Goal: Obtain resource: Obtain resource

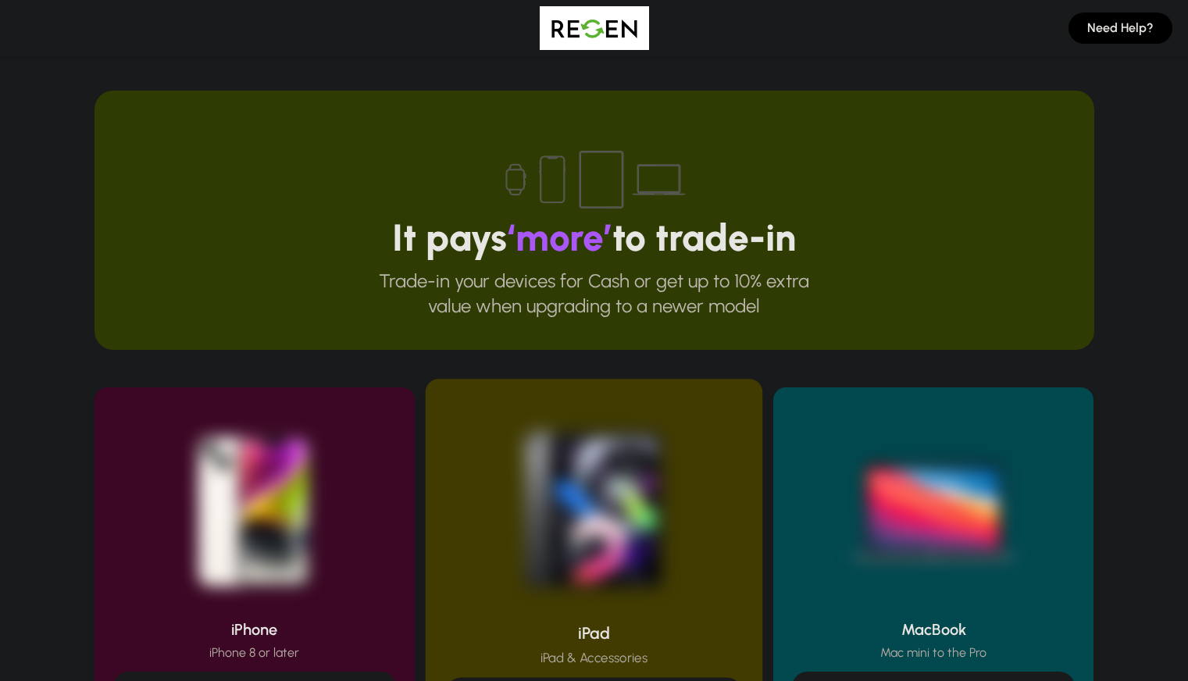
scroll to position [313, 0]
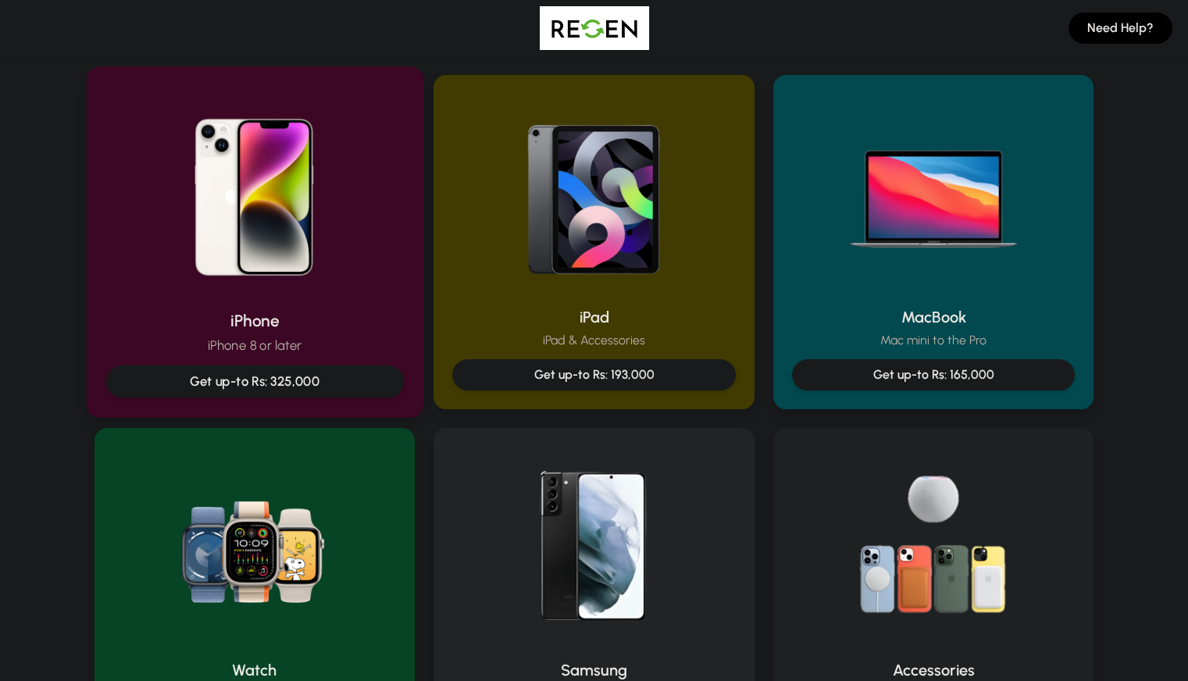
click at [280, 258] on img at bounding box center [254, 192] width 210 height 210
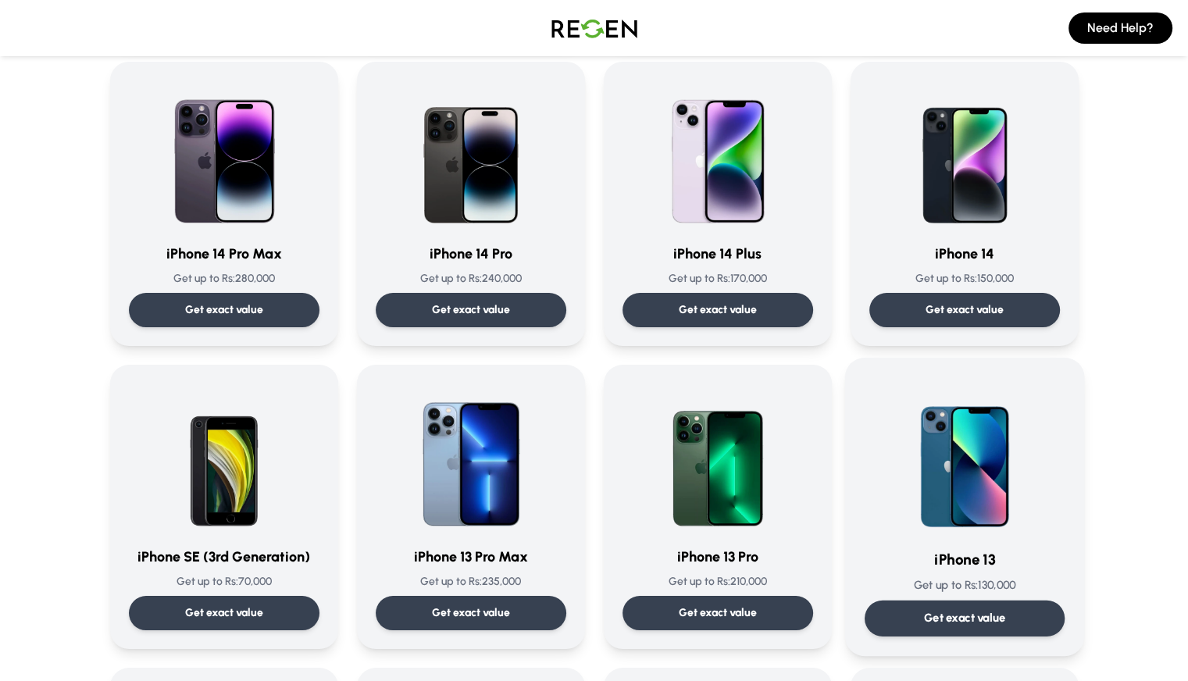
scroll to position [547, 0]
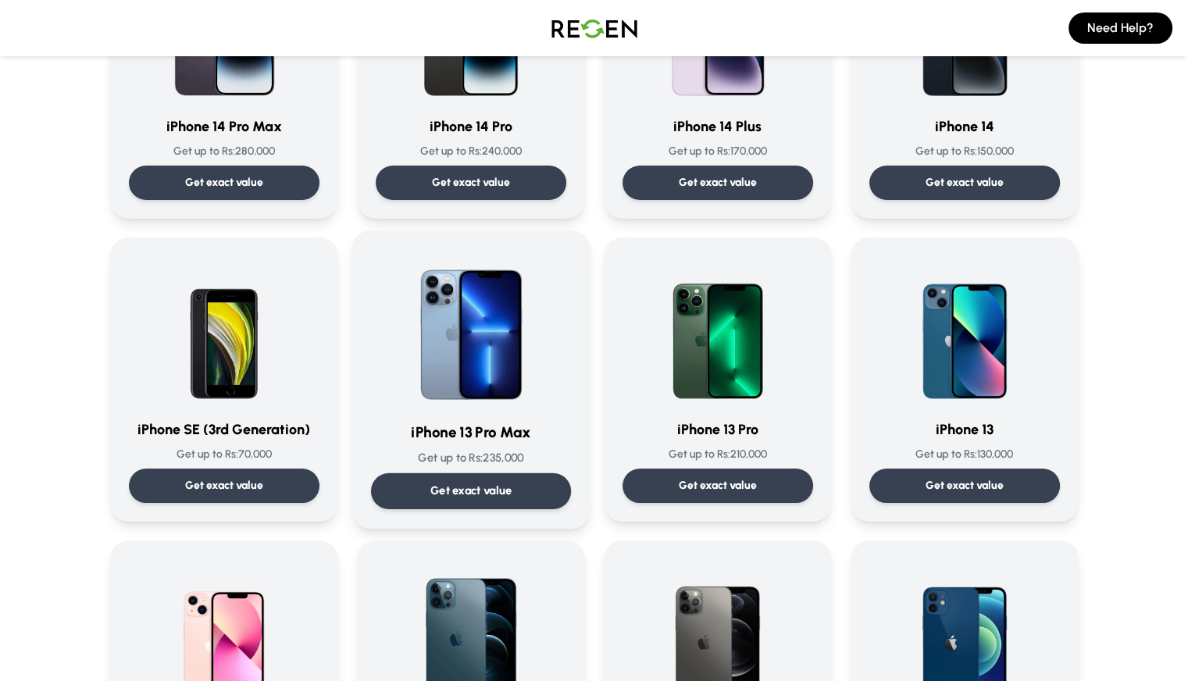
click at [451, 388] on img at bounding box center [471, 329] width 158 height 158
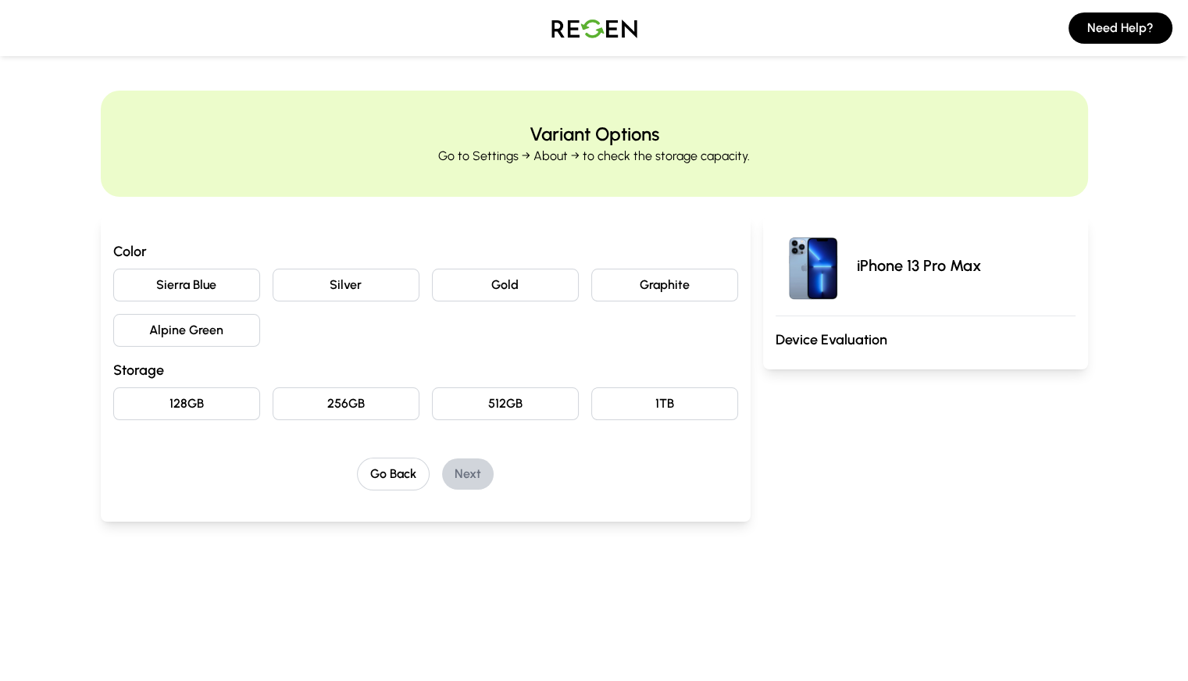
click at [115, 282] on button "Sierra Blue" at bounding box center [186, 285] width 147 height 33
click at [339, 407] on button "256GB" at bounding box center [346, 404] width 147 height 33
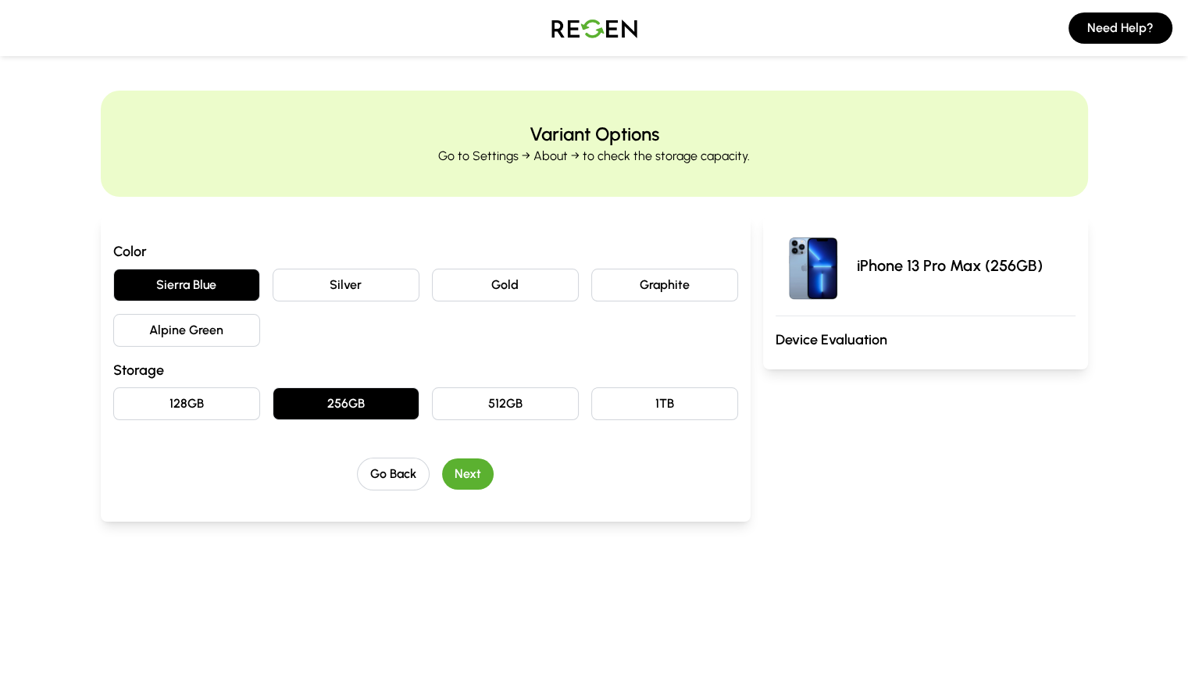
click at [442, 472] on button "Next" at bounding box center [468, 474] width 52 height 31
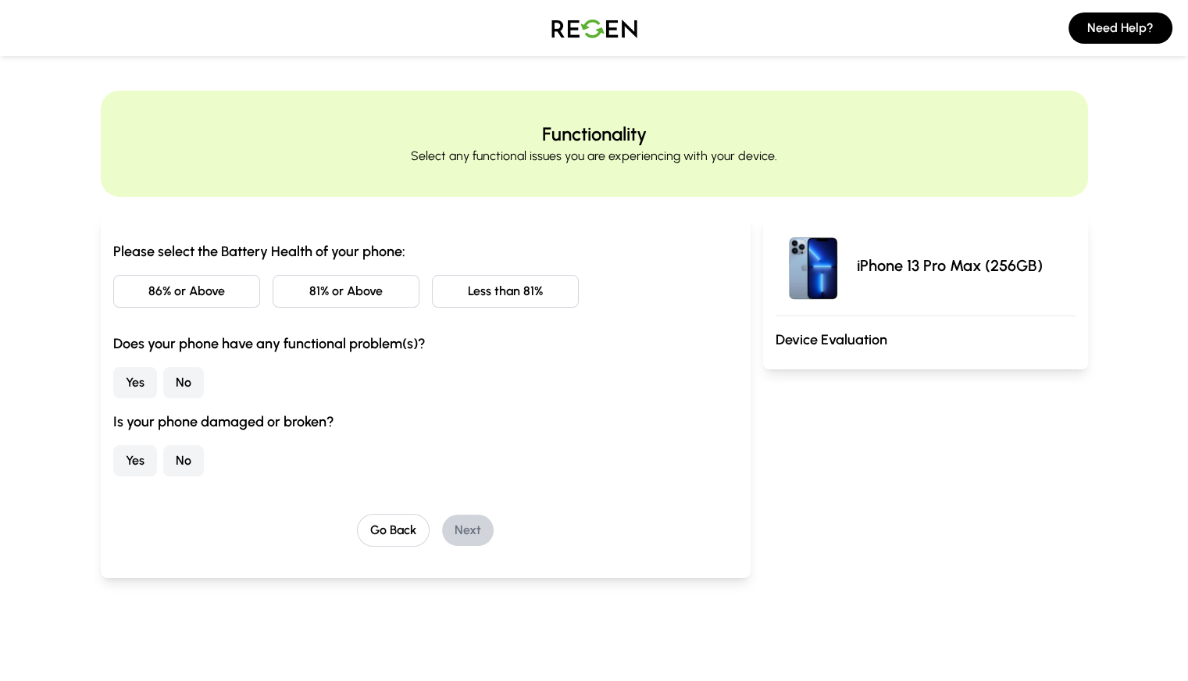
click at [338, 285] on button "81% or Above" at bounding box center [346, 291] width 147 height 33
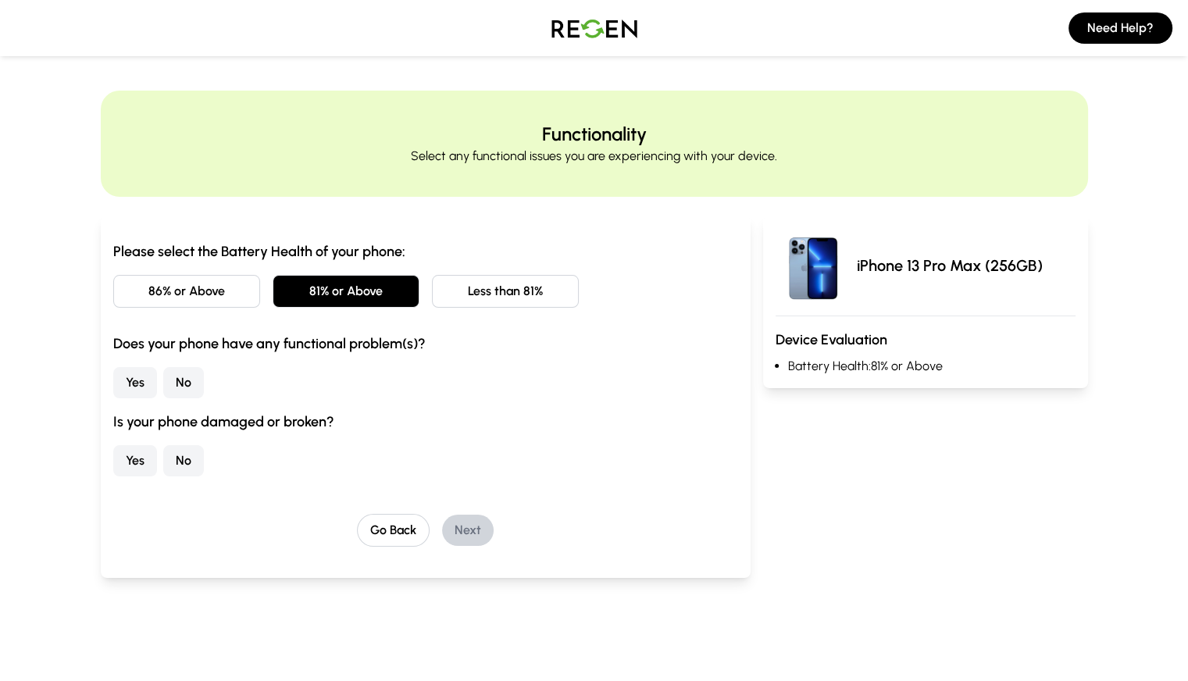
click at [163, 388] on button "No" at bounding box center [183, 382] width 41 height 31
click at [163, 463] on button "No" at bounding box center [183, 460] width 41 height 31
click at [442, 535] on button "Next" at bounding box center [468, 530] width 52 height 31
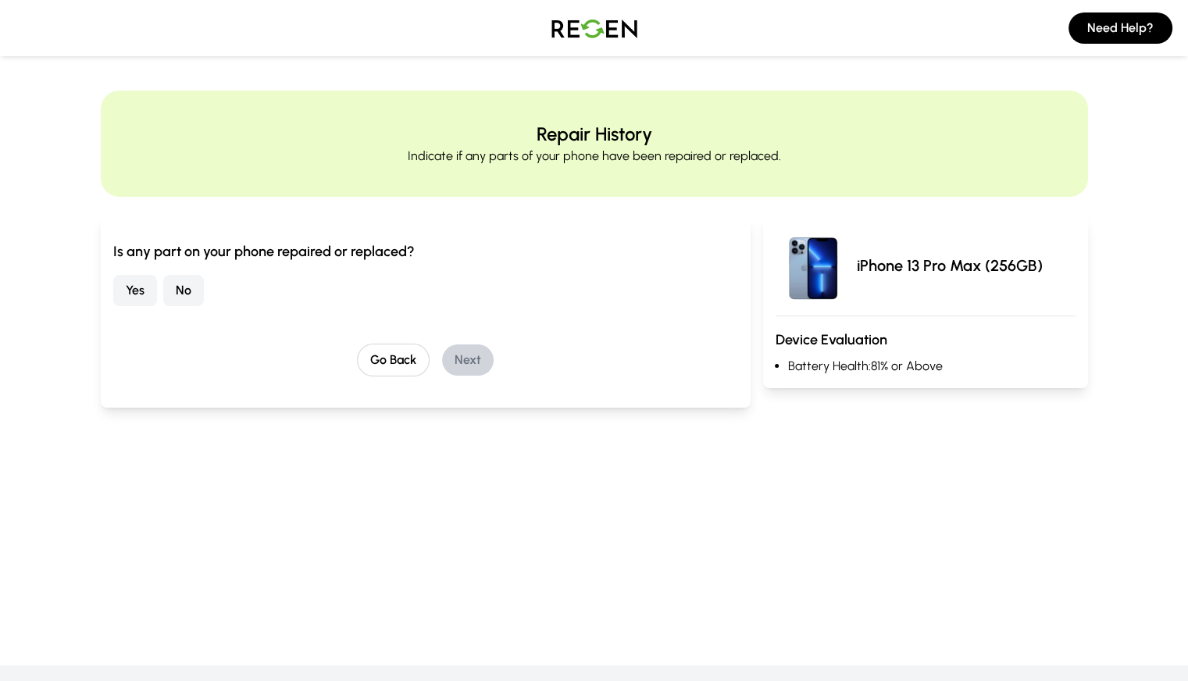
click at [113, 288] on button "Yes" at bounding box center [135, 290] width 44 height 31
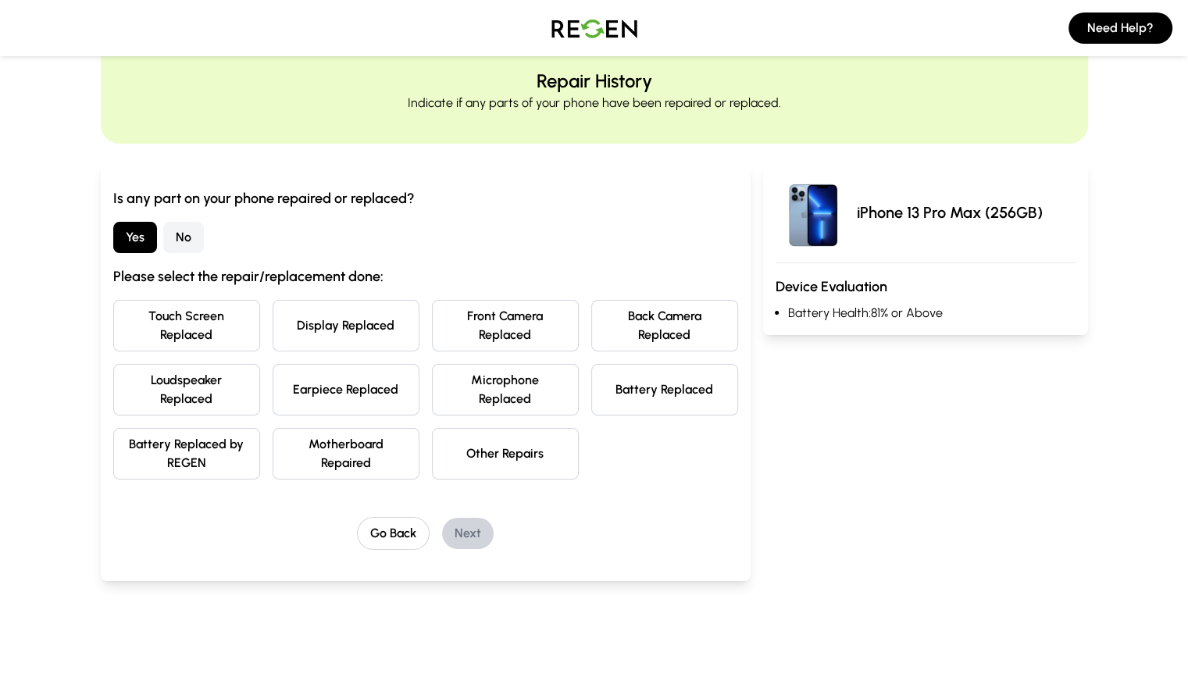
scroll to position [78, 0]
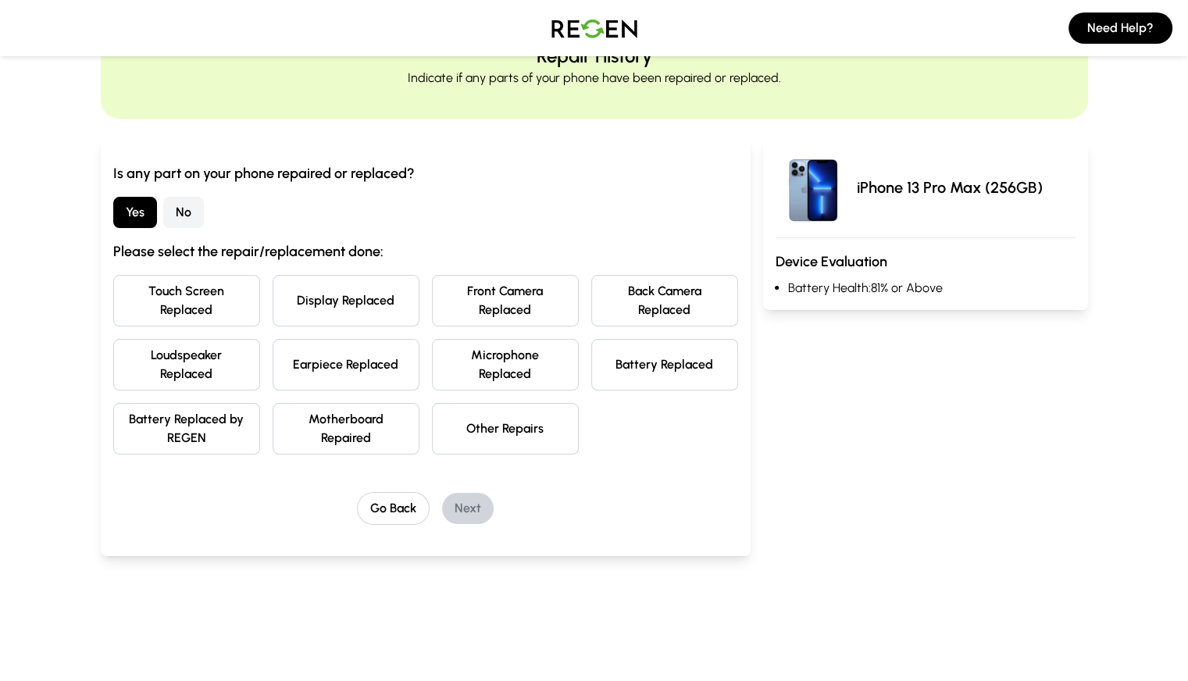
click at [350, 289] on button "Display Replaced" at bounding box center [346, 301] width 147 height 52
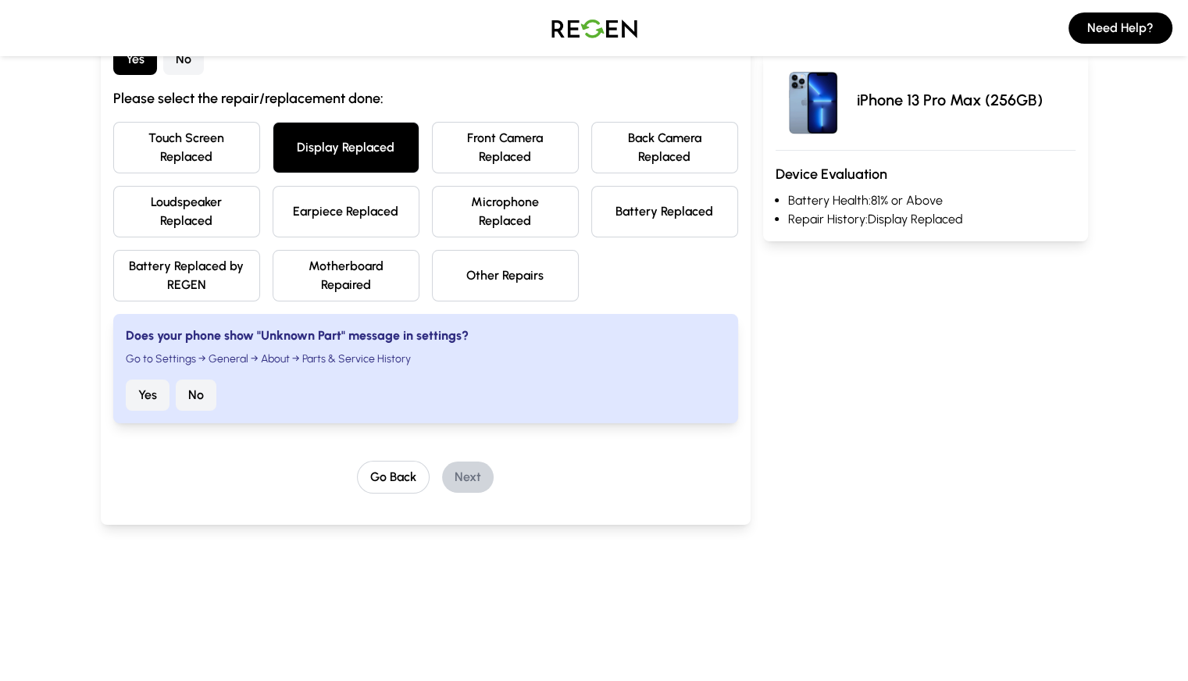
scroll to position [234, 0]
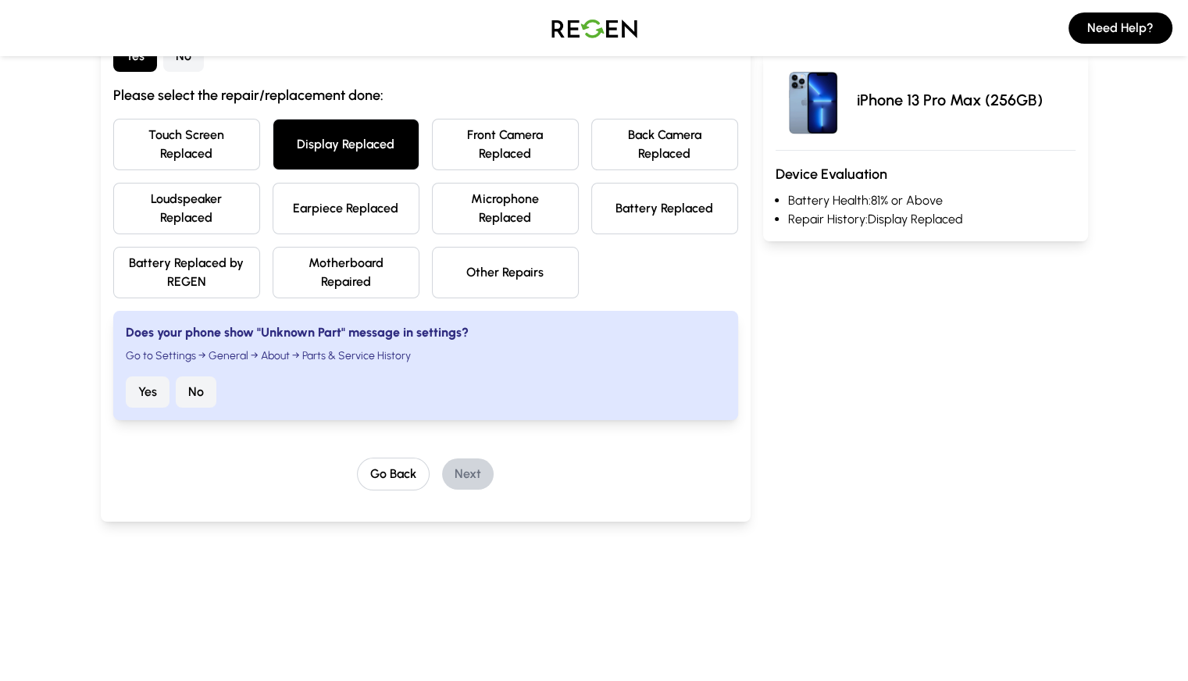
click at [176, 377] on button "No" at bounding box center [196, 392] width 41 height 31
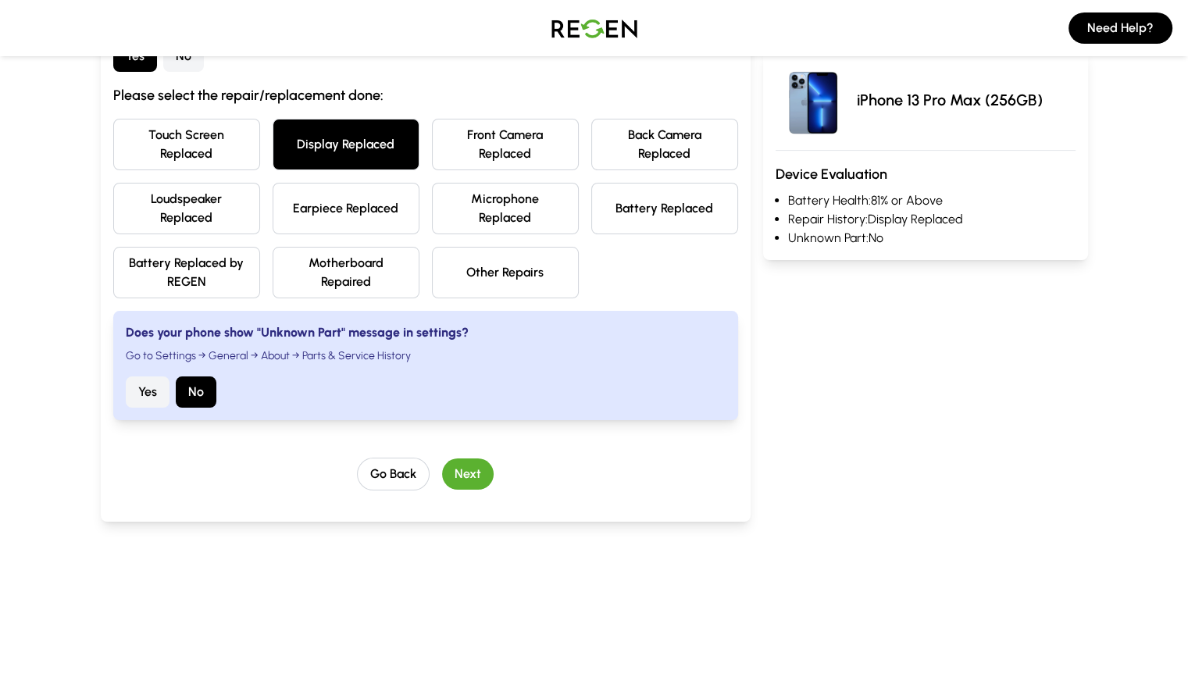
click at [442, 459] on button "Next" at bounding box center [468, 474] width 52 height 31
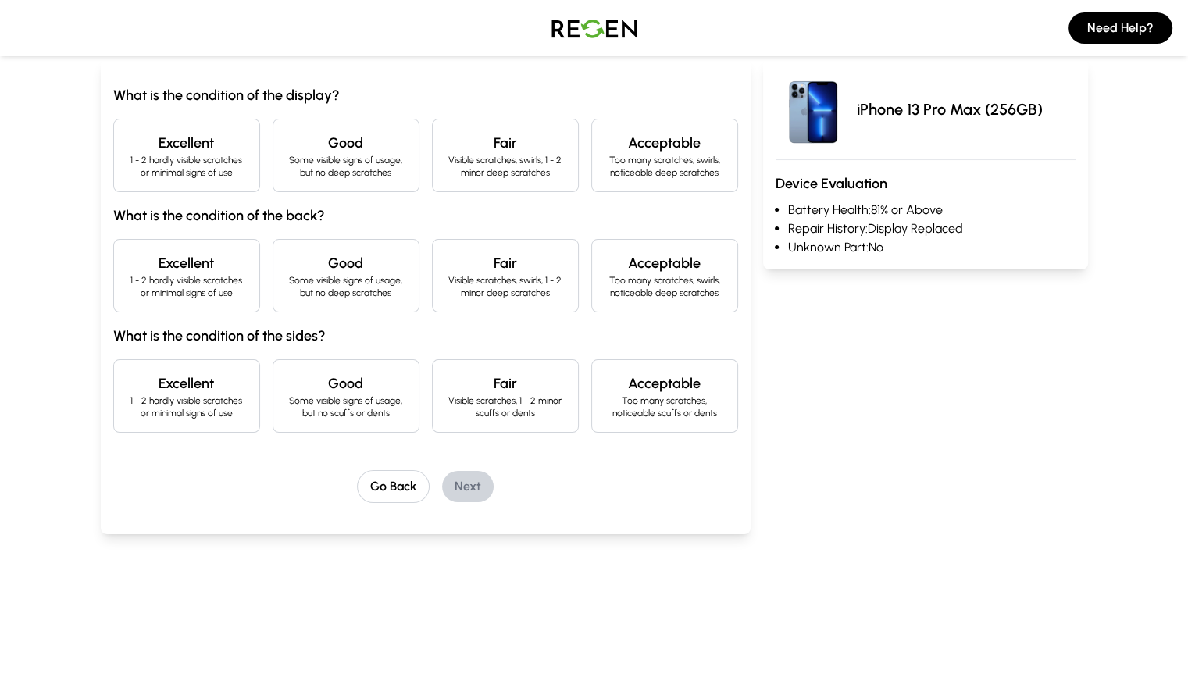
scroll to position [78, 0]
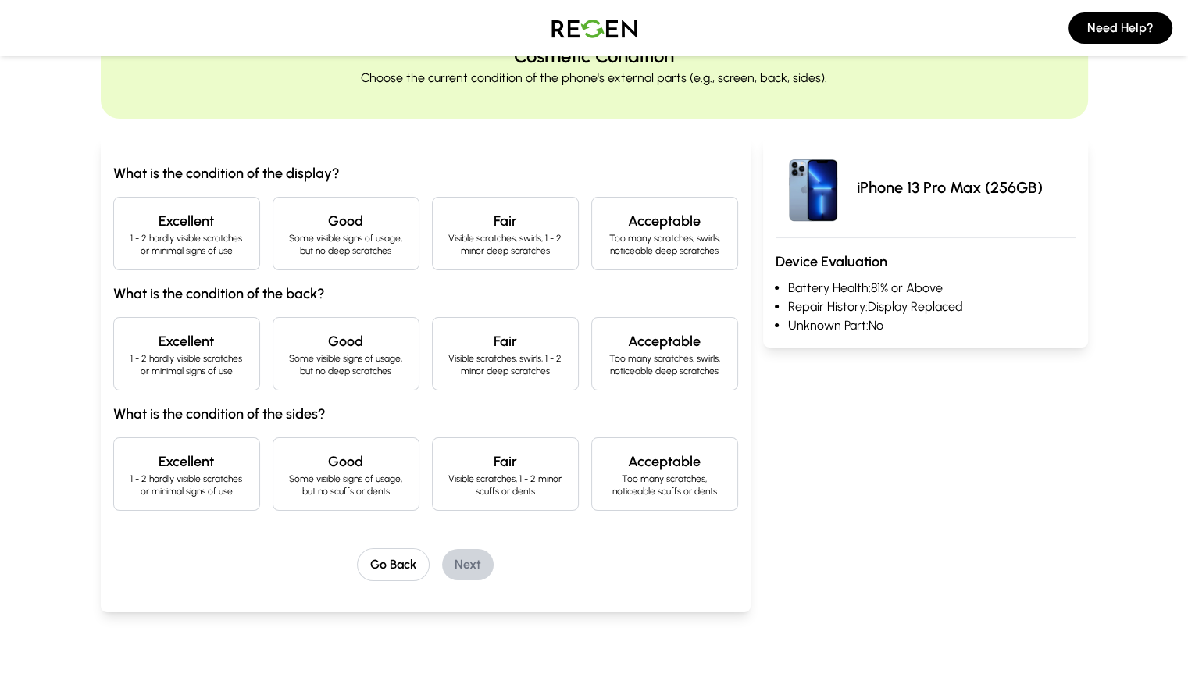
click at [134, 235] on p "1 - 2 hardly visible scratches or minimal signs of use" at bounding box center [187, 244] width 120 height 25
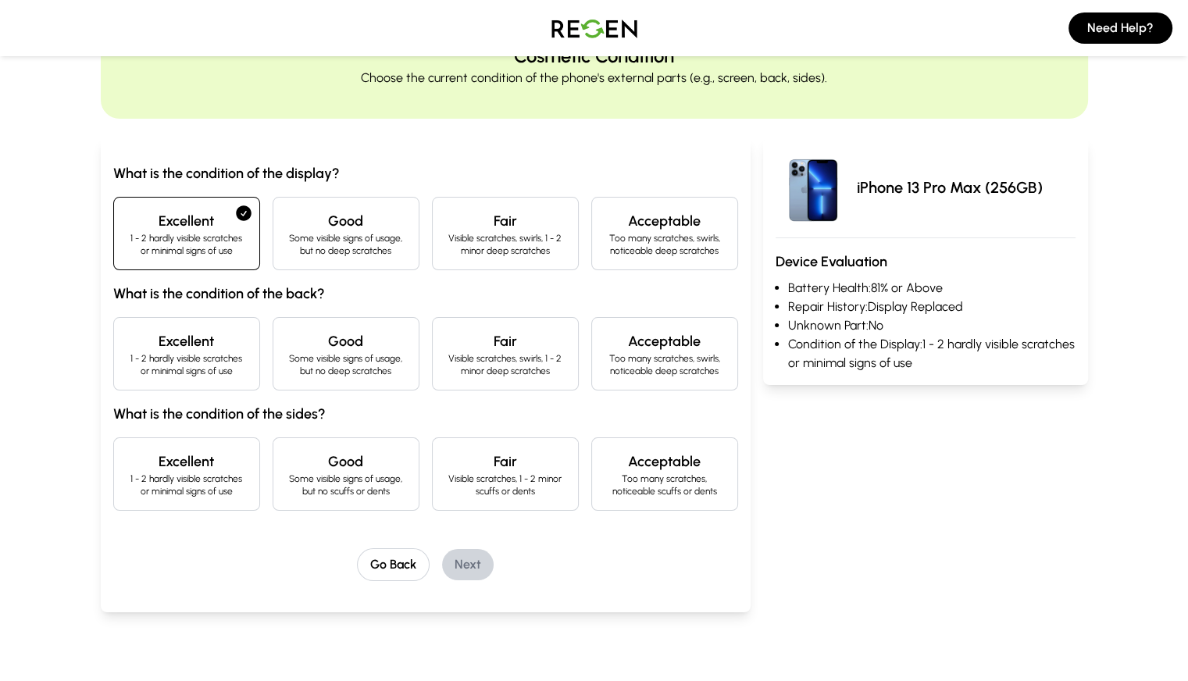
click at [127, 362] on p "1 - 2 hardly visible scratches or minimal signs of use" at bounding box center [187, 364] width 120 height 25
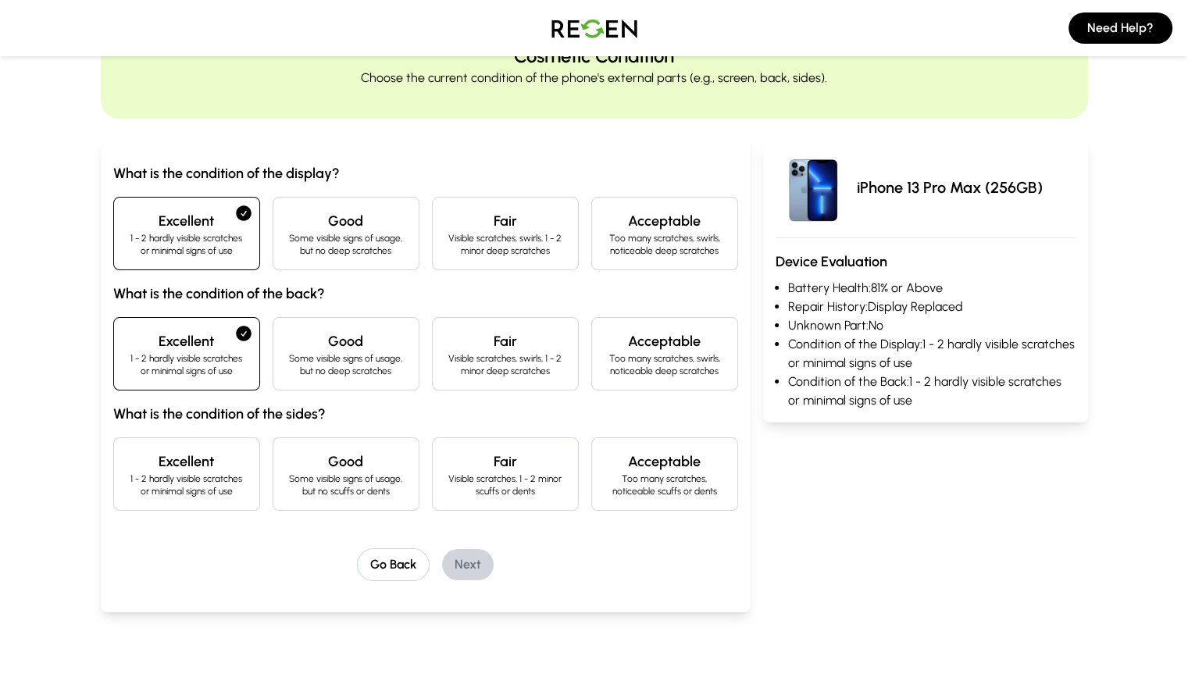
click at [127, 454] on h4 "Excellent" at bounding box center [187, 462] width 120 height 22
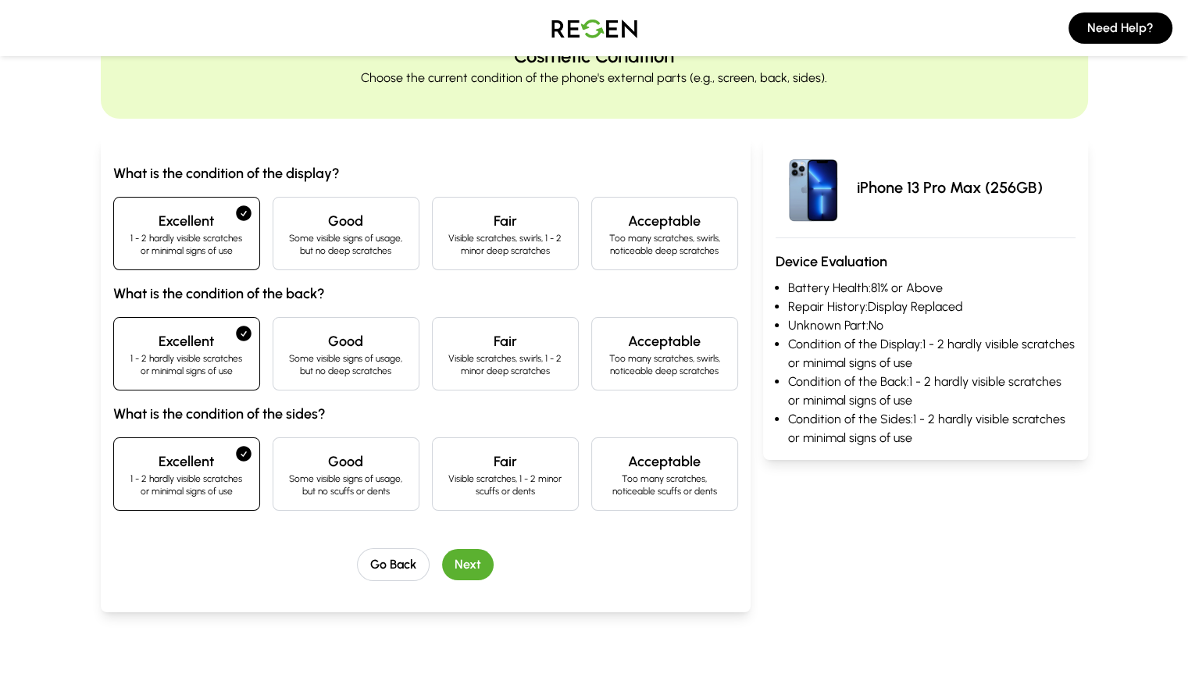
click at [442, 565] on button "Next" at bounding box center [468, 564] width 52 height 31
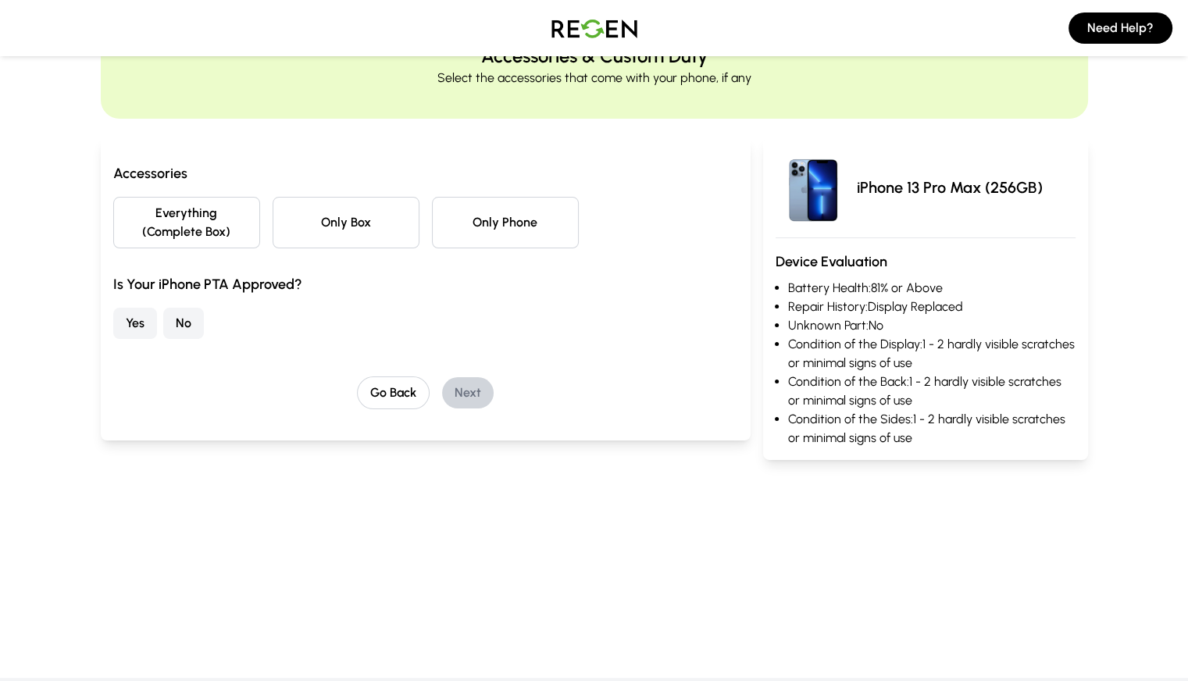
click at [303, 207] on button "Only Box" at bounding box center [346, 223] width 147 height 52
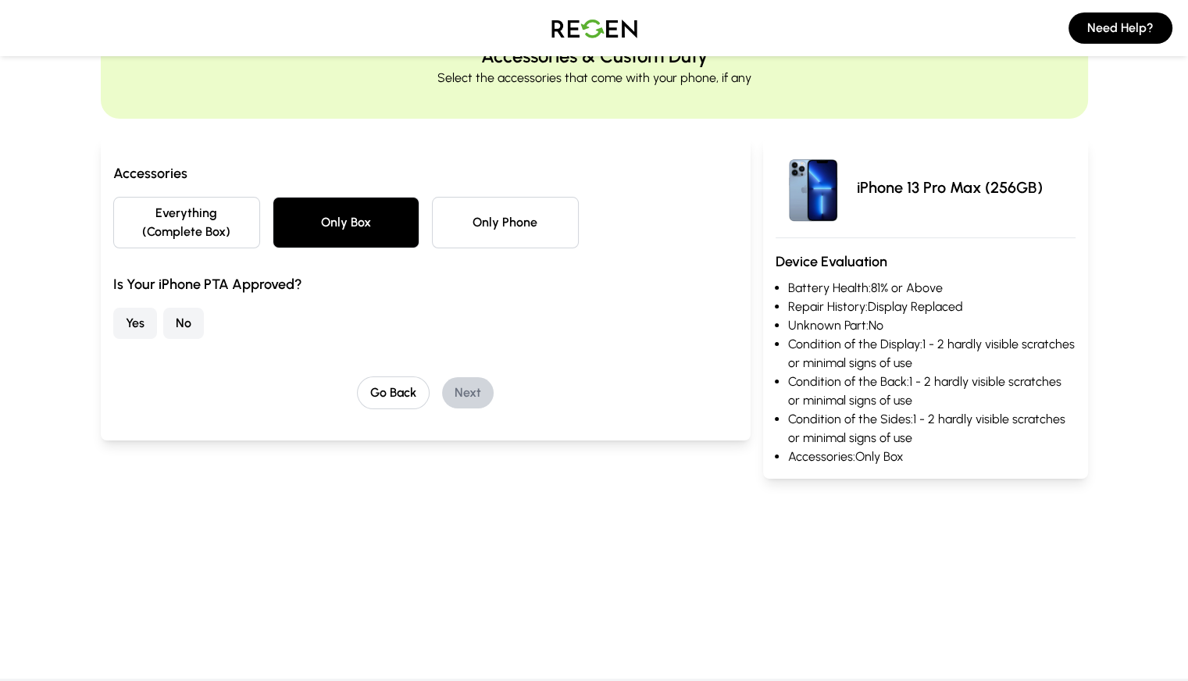
click at [482, 213] on button "Only Phone" at bounding box center [505, 223] width 147 height 52
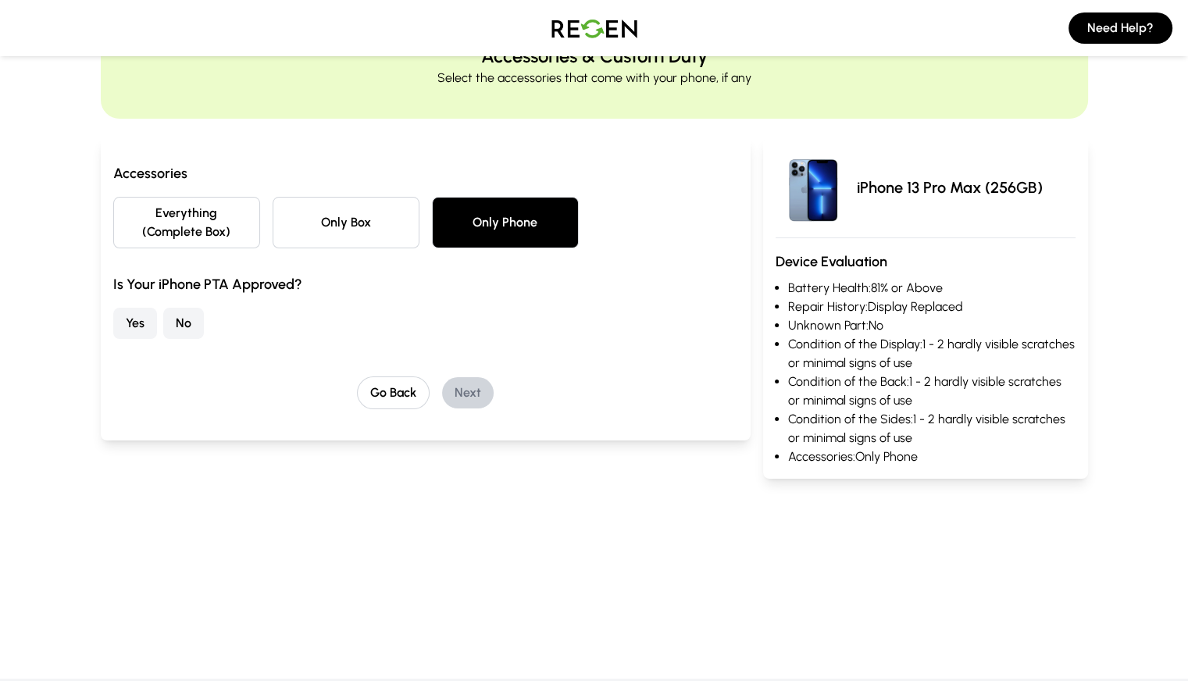
click at [127, 210] on button "Everything (Complete Box)" at bounding box center [186, 223] width 147 height 52
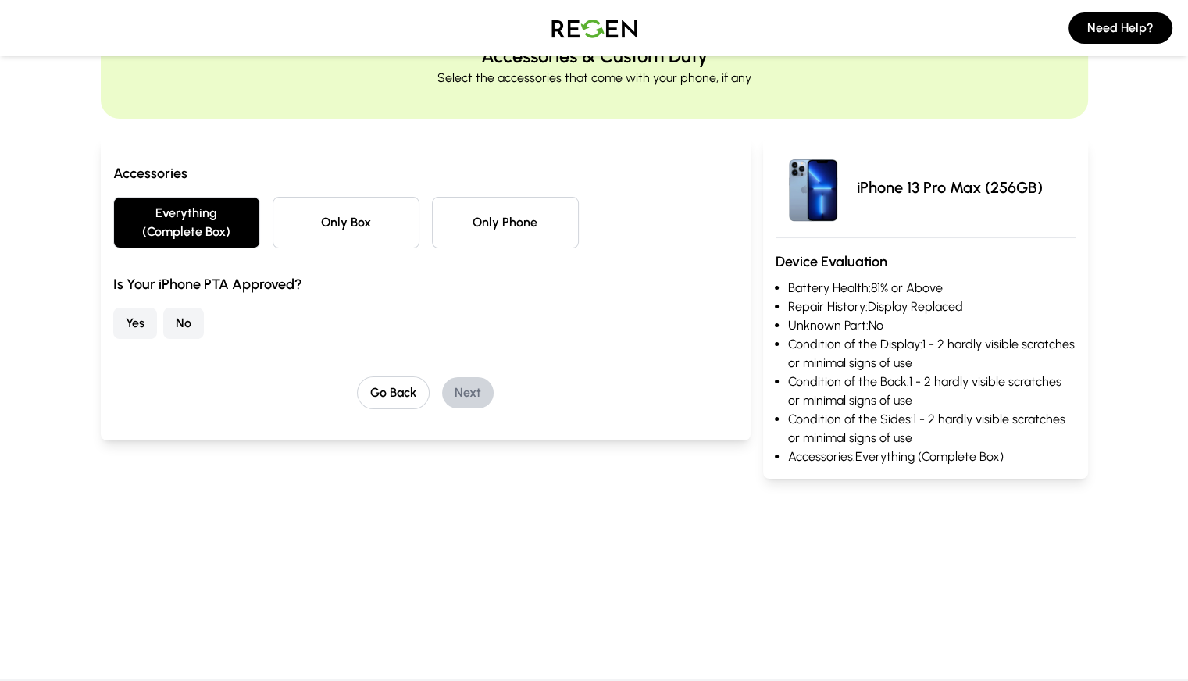
click at [113, 308] on button "Yes" at bounding box center [135, 323] width 44 height 31
click at [442, 377] on button "Next" at bounding box center [468, 392] width 52 height 31
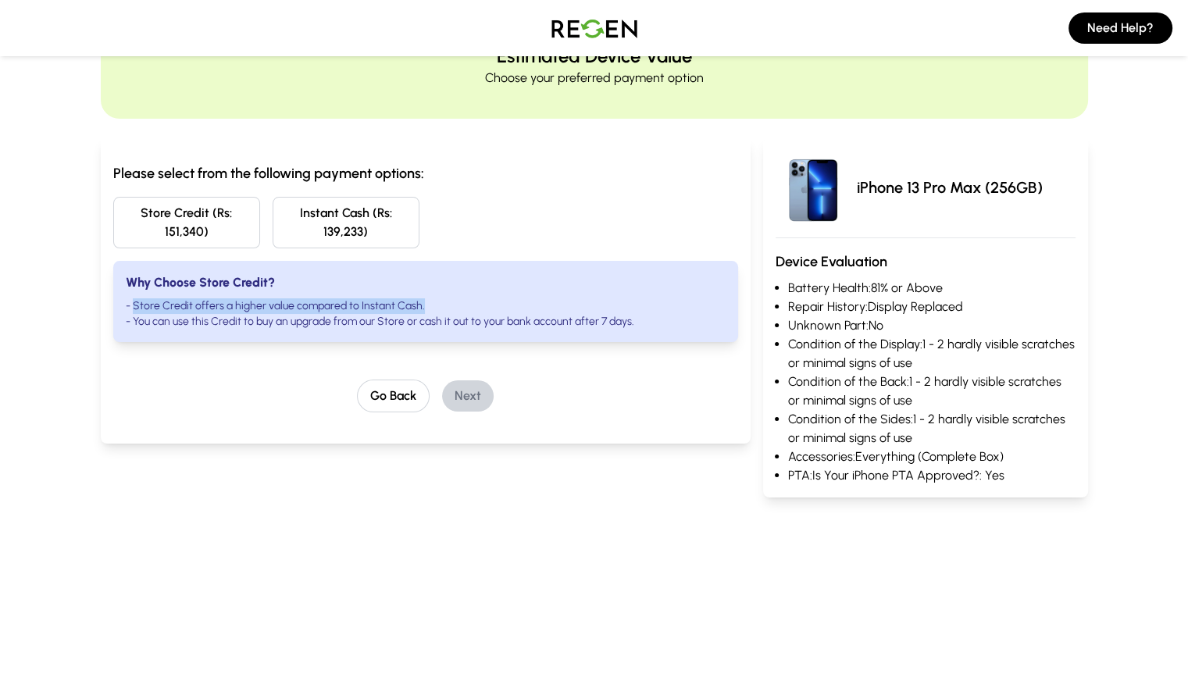
drag, startPoint x: 41, startPoint y: 290, endPoint x: 497, endPoint y: 290, distance: 456.3
click at [497, 298] on li "- Store Credit offers a higher value compared to Instant Cash." at bounding box center [426, 306] width 600 height 16
click at [516, 298] on li "- Store Credit offers a higher value compared to Instant Cash." at bounding box center [426, 306] width 600 height 16
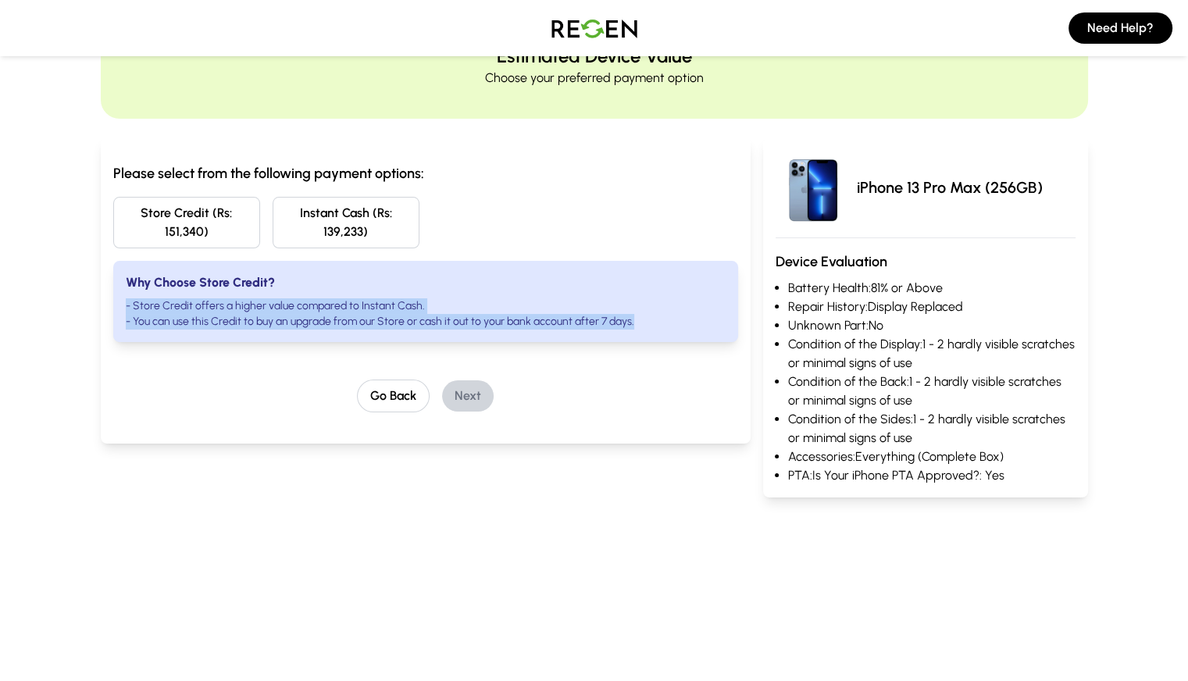
drag, startPoint x: 552, startPoint y: 302, endPoint x: 20, endPoint y: 284, distance: 532.4
click at [113, 284] on div "Why Choose Store Credit? - Store Credit offers a higher value compared to Insta…" at bounding box center [425, 301] width 625 height 81
click at [245, 298] on li "- Store Credit offers a higher value compared to Instant Cash." at bounding box center [426, 306] width 600 height 16
drag, startPoint x: 552, startPoint y: 299, endPoint x: 45, endPoint y: 275, distance: 507.6
click at [113, 275] on div "Why Choose Store Credit? - Store Credit offers a higher value compared to Insta…" at bounding box center [425, 301] width 625 height 81
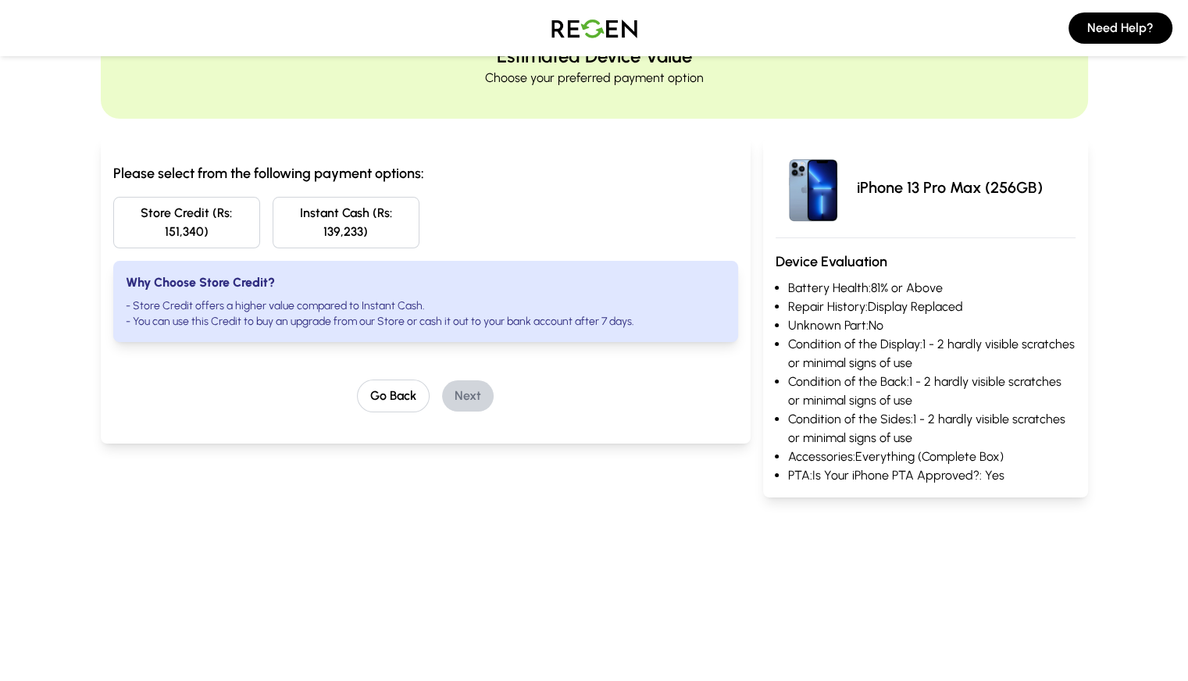
click at [130, 275] on strong "Why Choose Store Credit?" at bounding box center [200, 282] width 149 height 15
drag, startPoint x: 831, startPoint y: 286, endPoint x: 1000, endPoint y: 309, distance: 170.4
click at [1000, 309] on ul "Battery Health: 81% or Above Repair History: Display Replaced Unknown Part: No …" at bounding box center [926, 382] width 300 height 206
click at [1048, 313] on li "Repair History: Display Replaced" at bounding box center [932, 307] width 288 height 19
drag, startPoint x: 823, startPoint y: 323, endPoint x: 959, endPoint y: 325, distance: 136.7
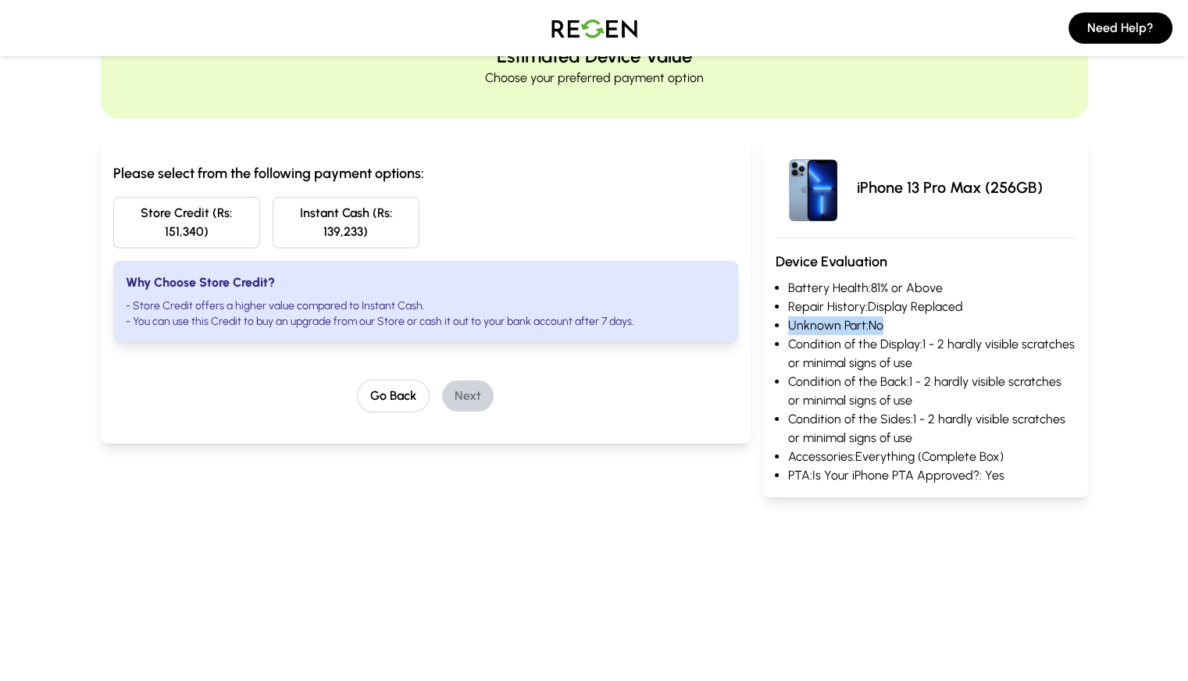
click at [959, 325] on li "Unknown Part: No" at bounding box center [932, 325] width 288 height 19
drag, startPoint x: 903, startPoint y: 348, endPoint x: 1058, endPoint y: 377, distance: 157.5
click at [1076, 348] on li "Condition of the Display: 1 - 2 hardly visible scratches or minimal signs of use" at bounding box center [932, 354] width 288 height 38
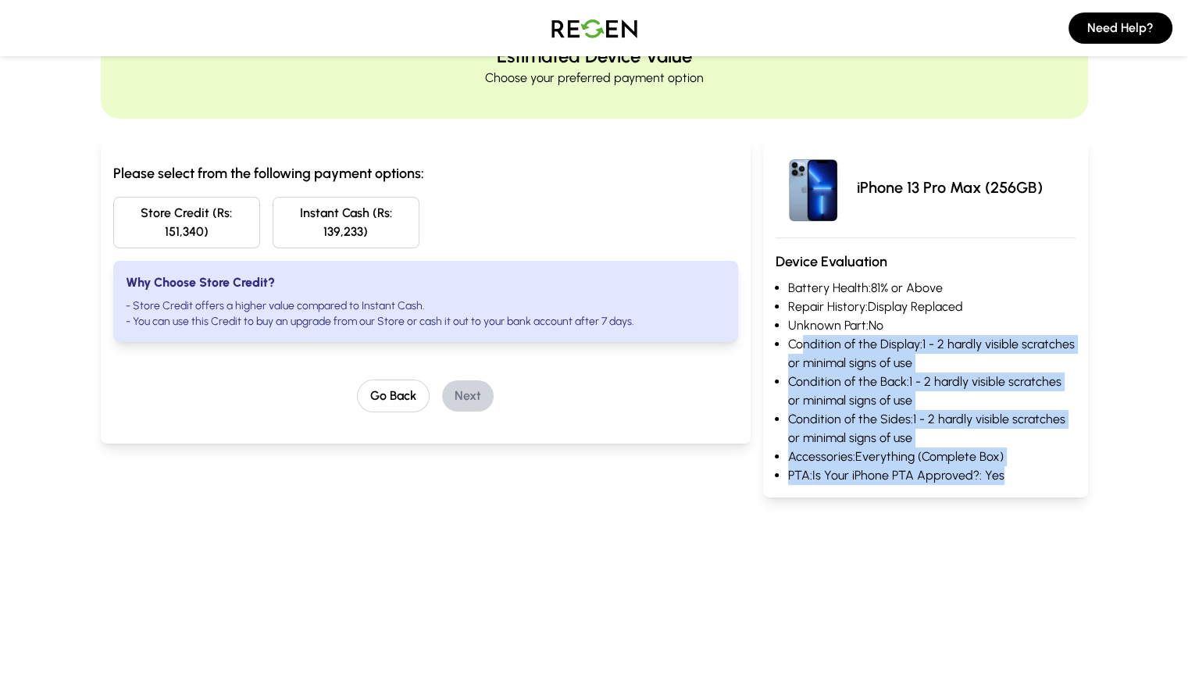
drag, startPoint x: 1041, startPoint y: 476, endPoint x: 831, endPoint y: 345, distance: 247.1
click at [831, 345] on ul "Battery Health: 81% or Above Repair History: Display Replaced Unknown Part: No …" at bounding box center [926, 382] width 300 height 206
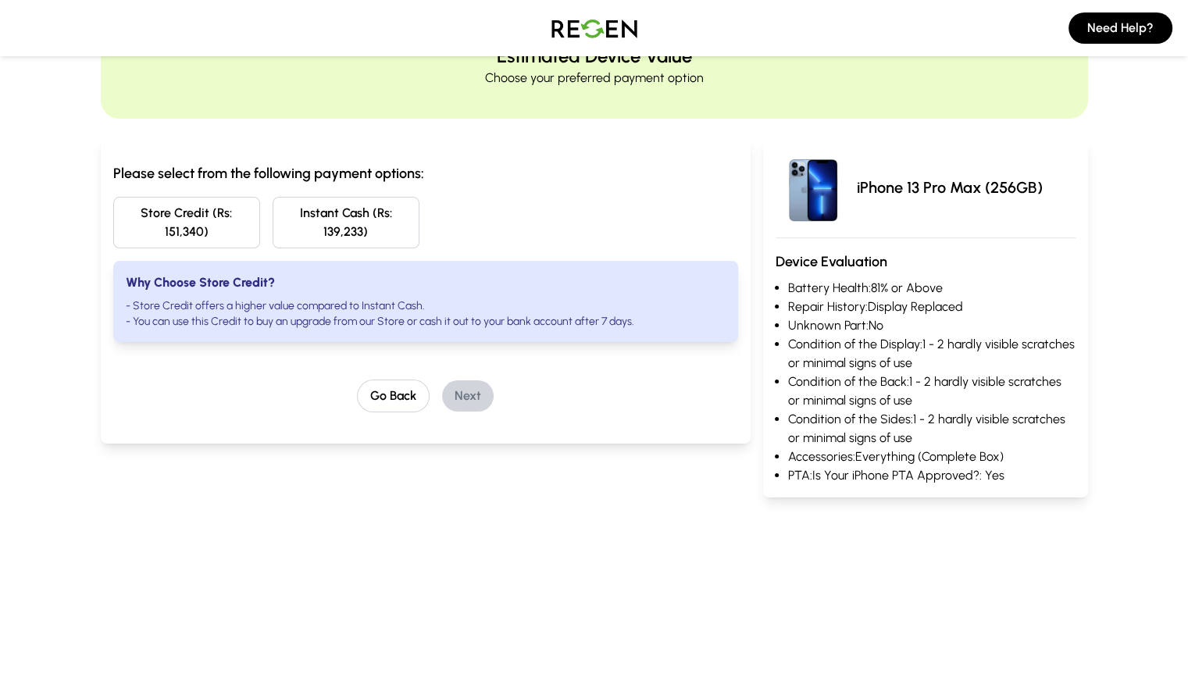
click at [941, 263] on h3 "Device Evaluation" at bounding box center [926, 262] width 300 height 22
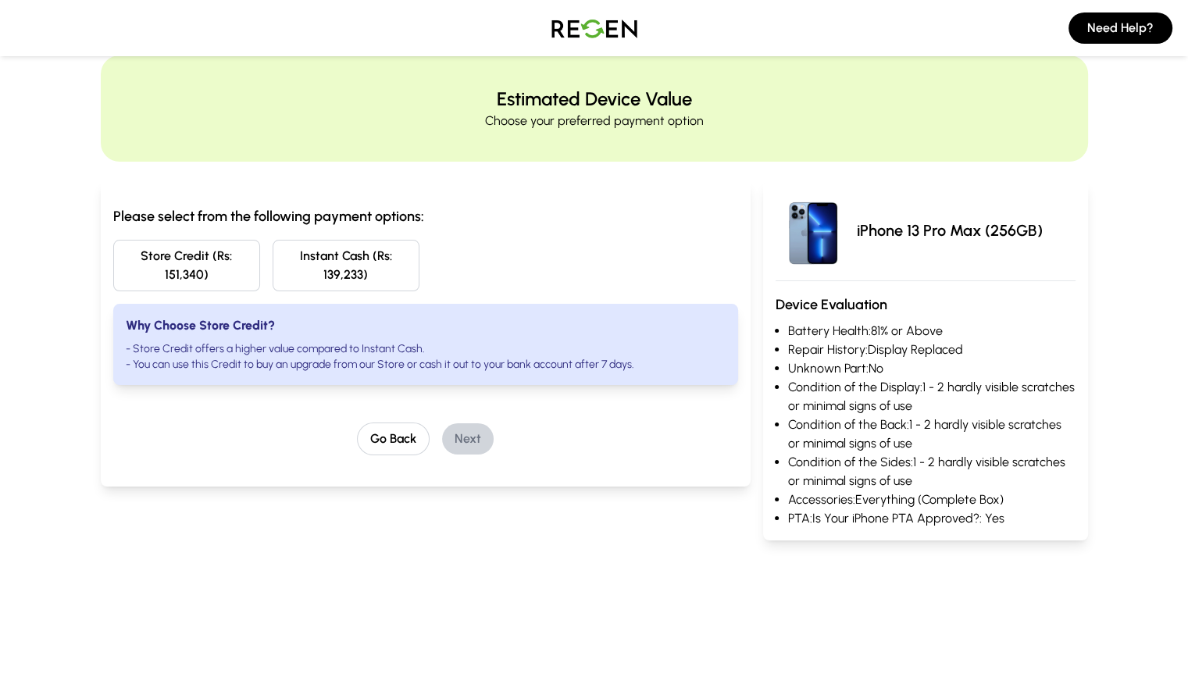
scroll to position [0, 0]
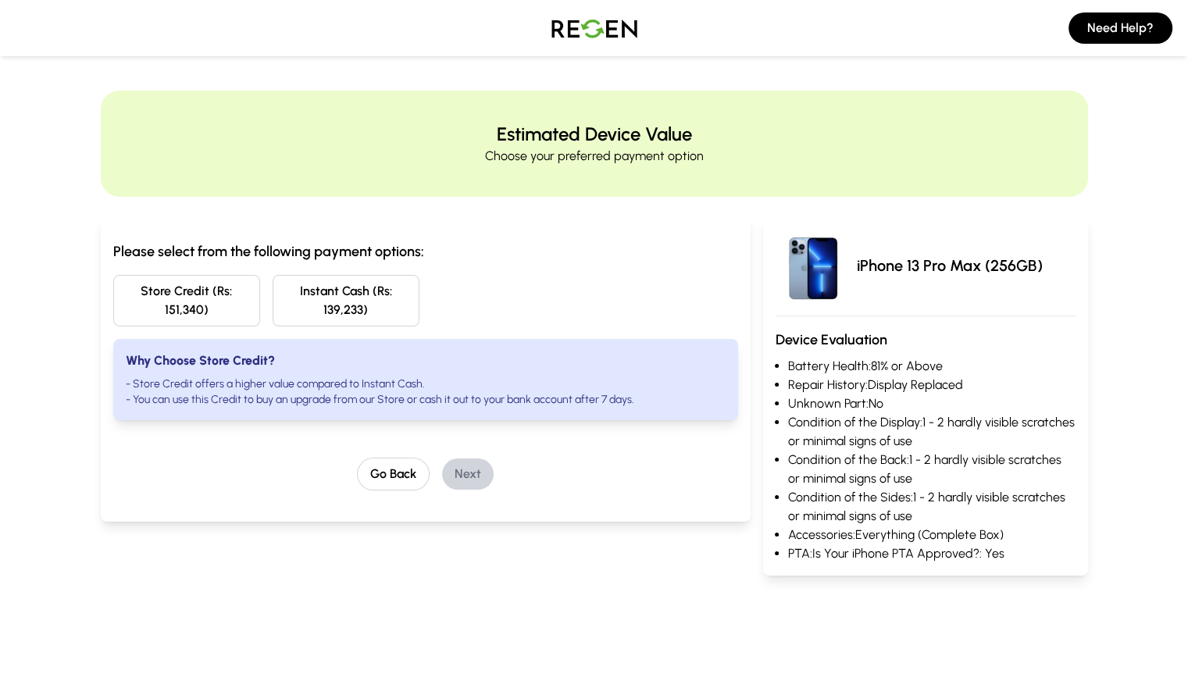
click at [145, 284] on button "Store Credit (Rs: 151,340)" at bounding box center [186, 301] width 147 height 52
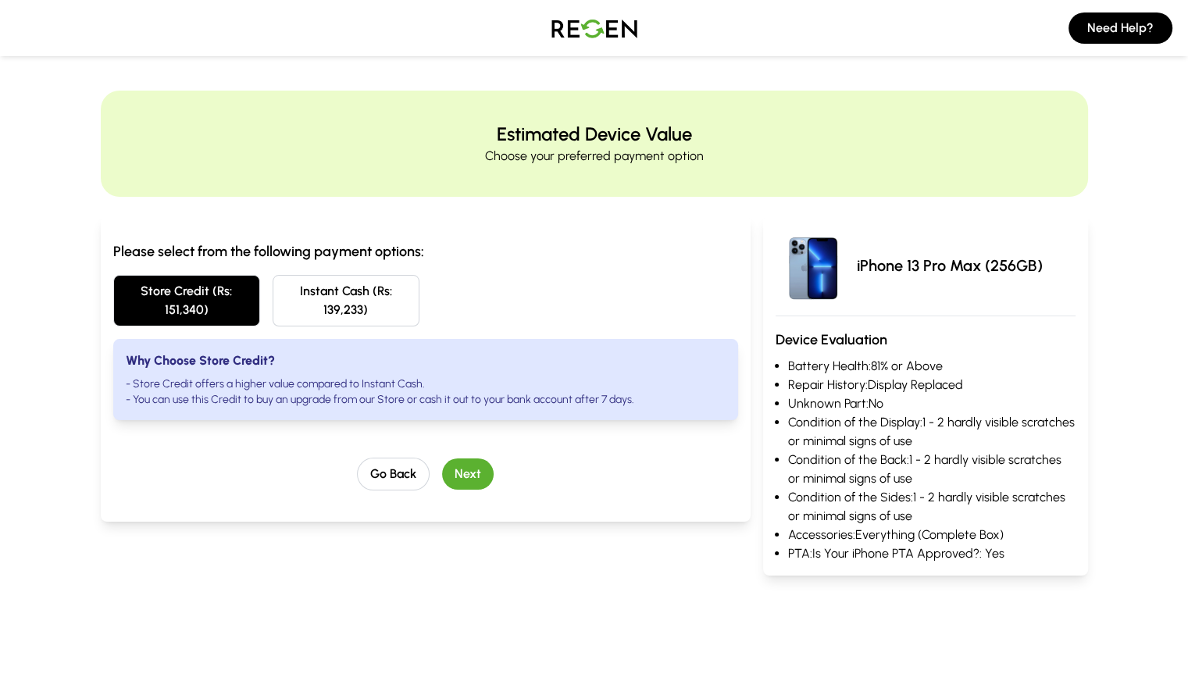
click at [442, 459] on button "Next" at bounding box center [468, 474] width 52 height 31
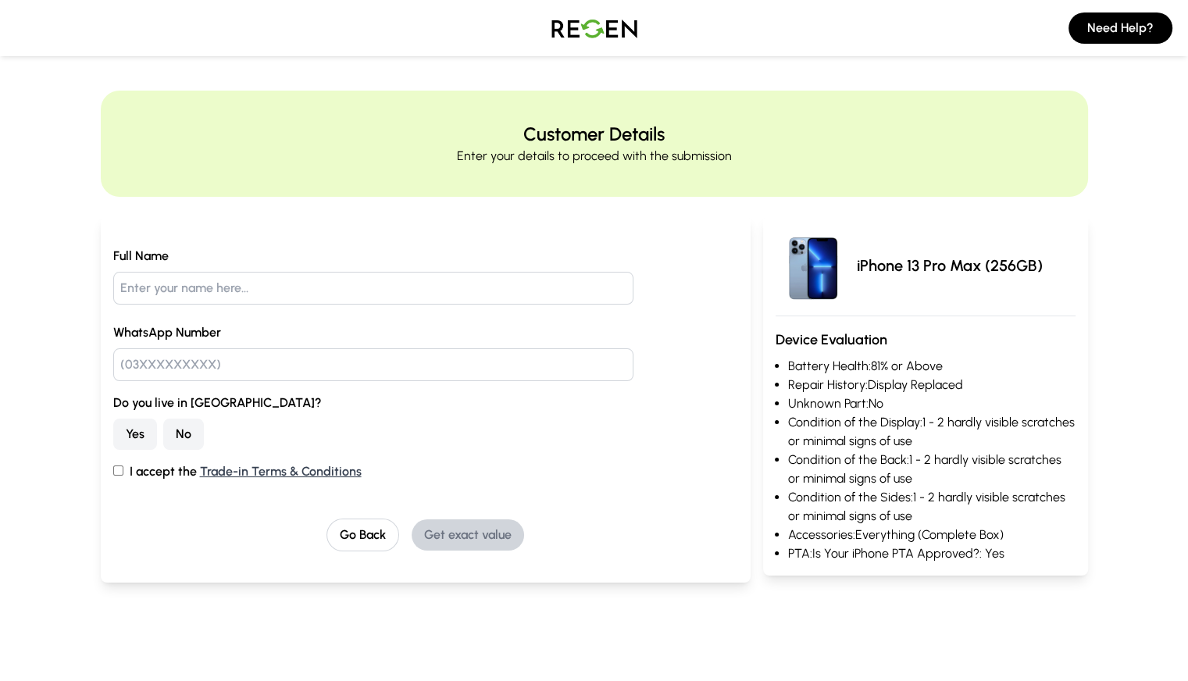
click at [170, 281] on input "text" at bounding box center [373, 288] width 521 height 33
click at [227, 376] on input "text" at bounding box center [373, 364] width 521 height 33
click at [589, 25] on img at bounding box center [594, 28] width 109 height 44
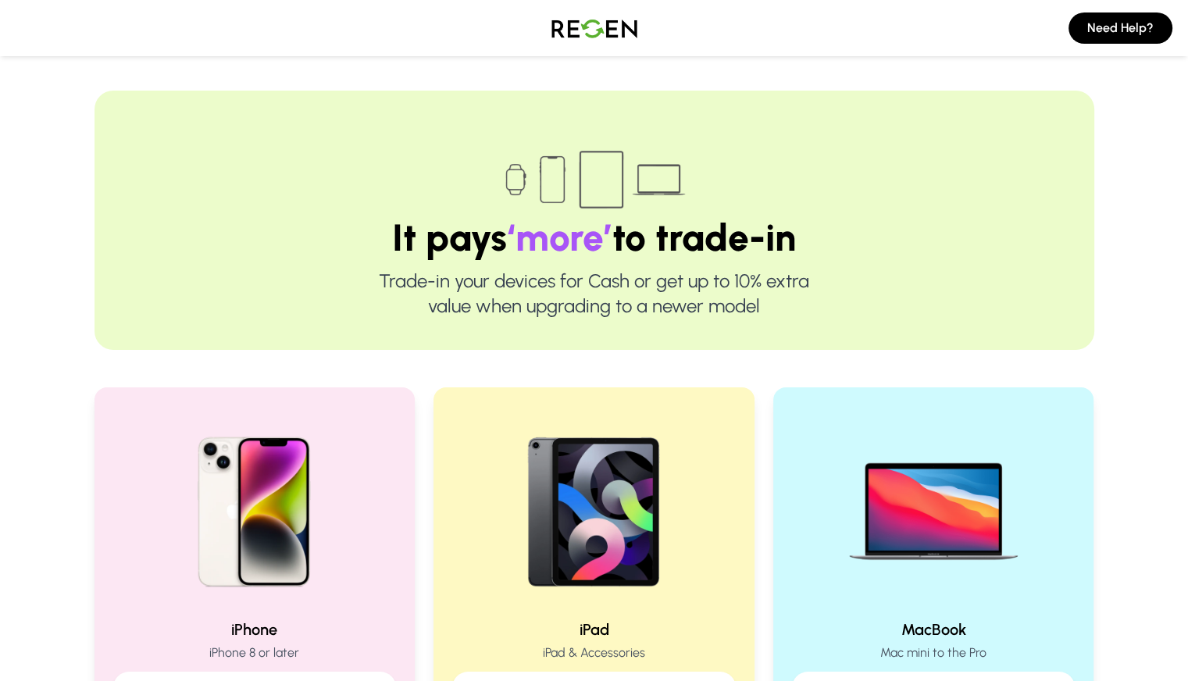
drag, startPoint x: 395, startPoint y: 420, endPoint x: 360, endPoint y: 16, distance: 406.2
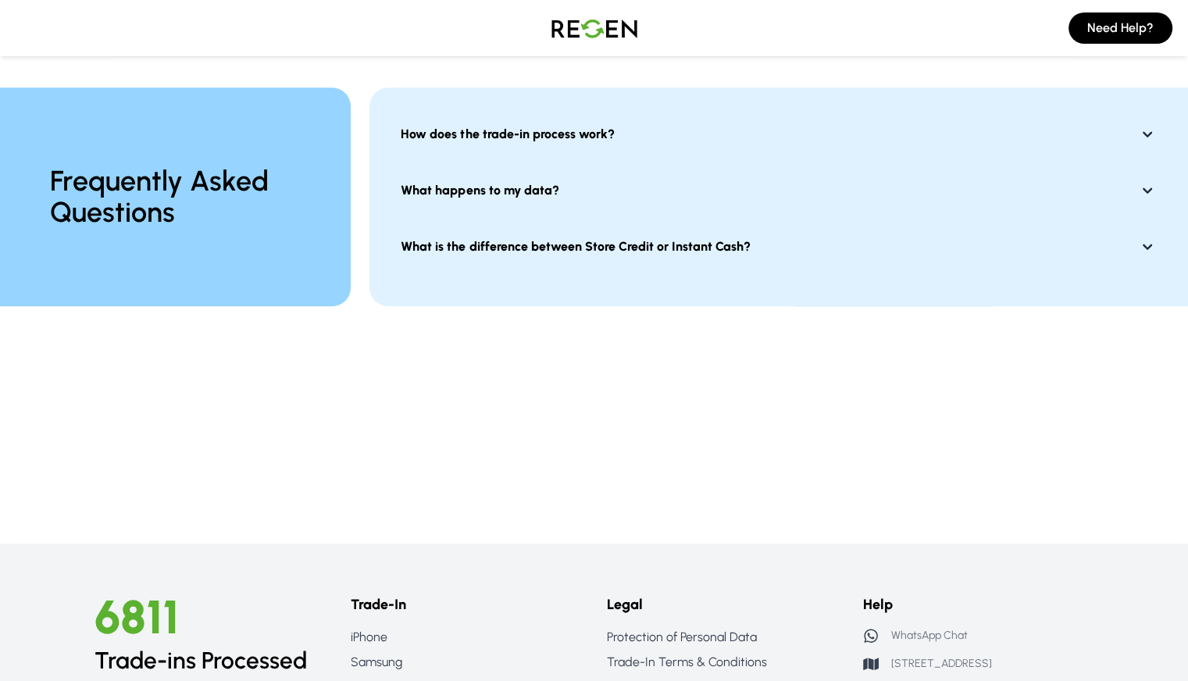
scroll to position [49, 0]
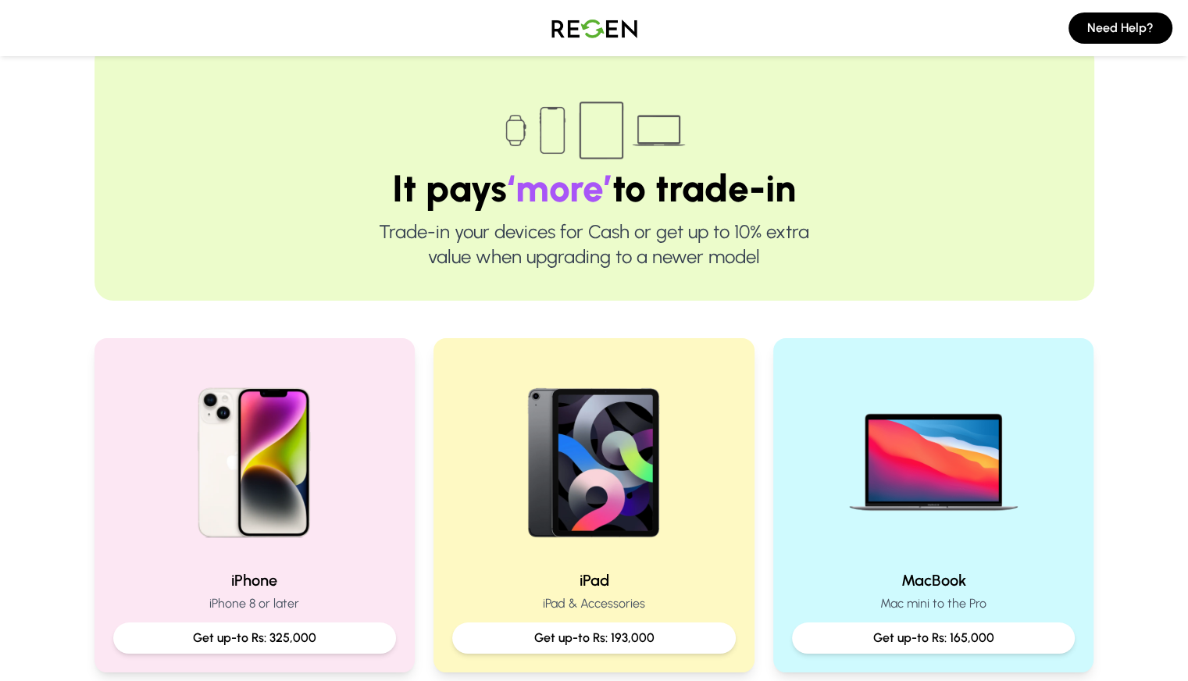
drag, startPoint x: 482, startPoint y: -52, endPoint x: 480, endPoint y: -66, distance: 13.5
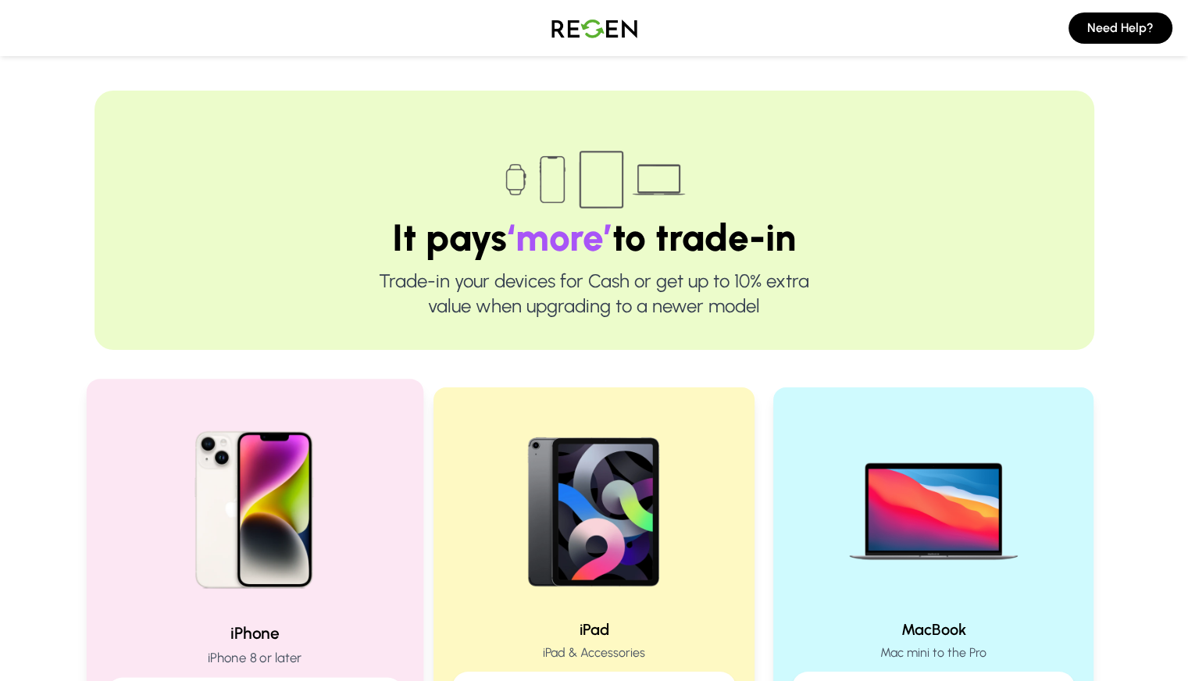
click at [243, 485] on img at bounding box center [254, 504] width 210 height 210
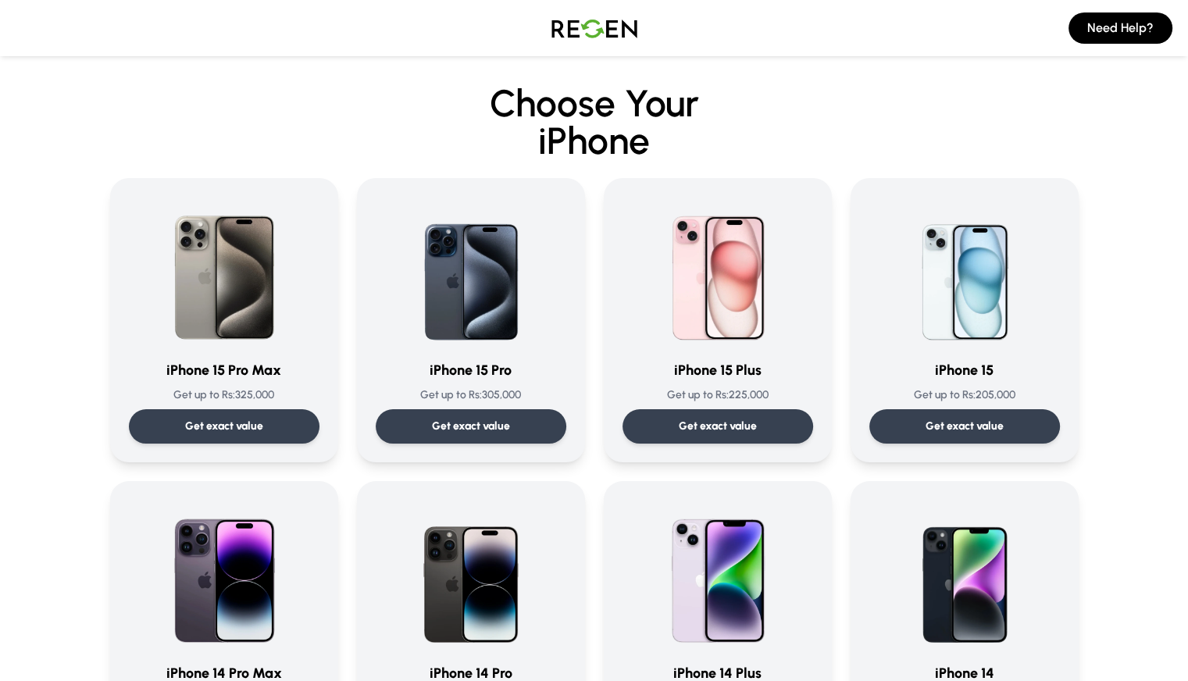
drag, startPoint x: 170, startPoint y: 352, endPoint x: 163, endPoint y: 45, distance: 307.1
click at [1107, 22] on button "Need Help?" at bounding box center [1121, 28] width 104 height 31
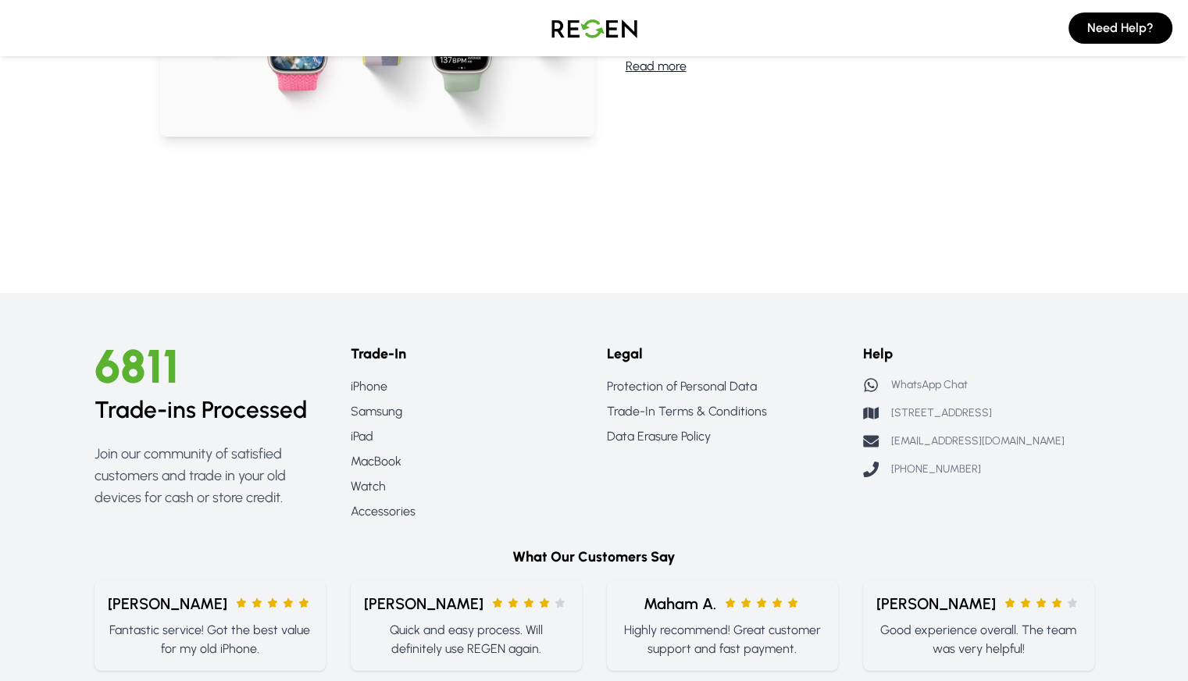
scroll to position [1328, 0]
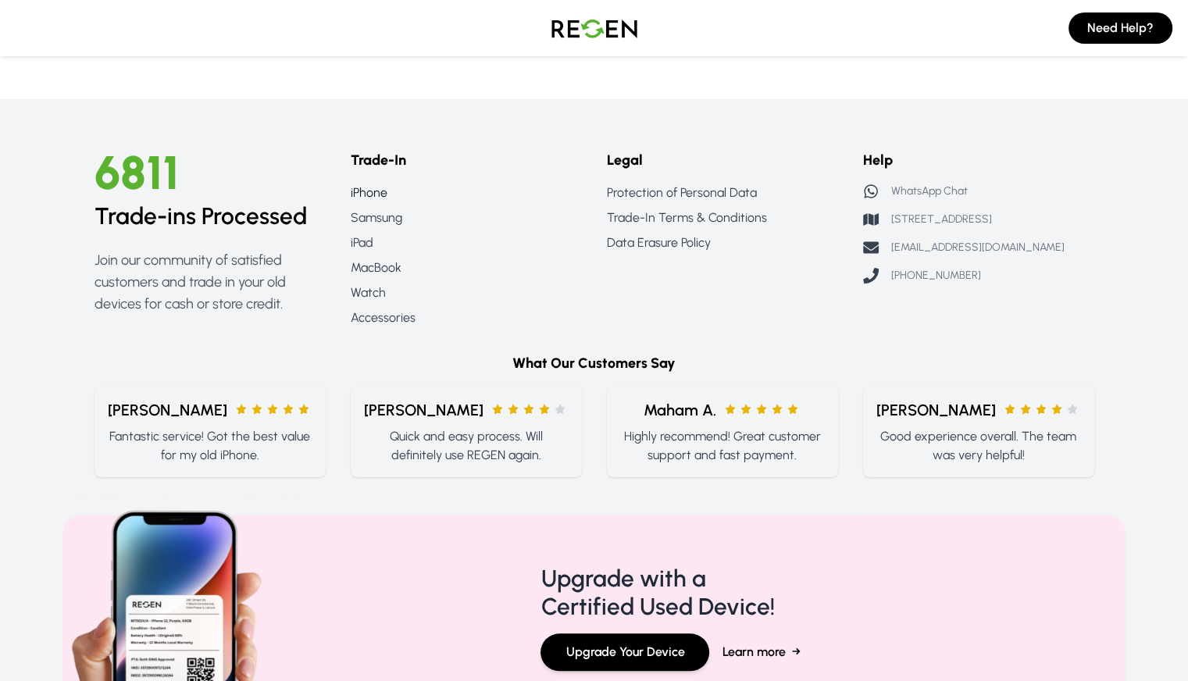
click at [351, 192] on link "iPhone" at bounding box center [466, 193] width 231 height 19
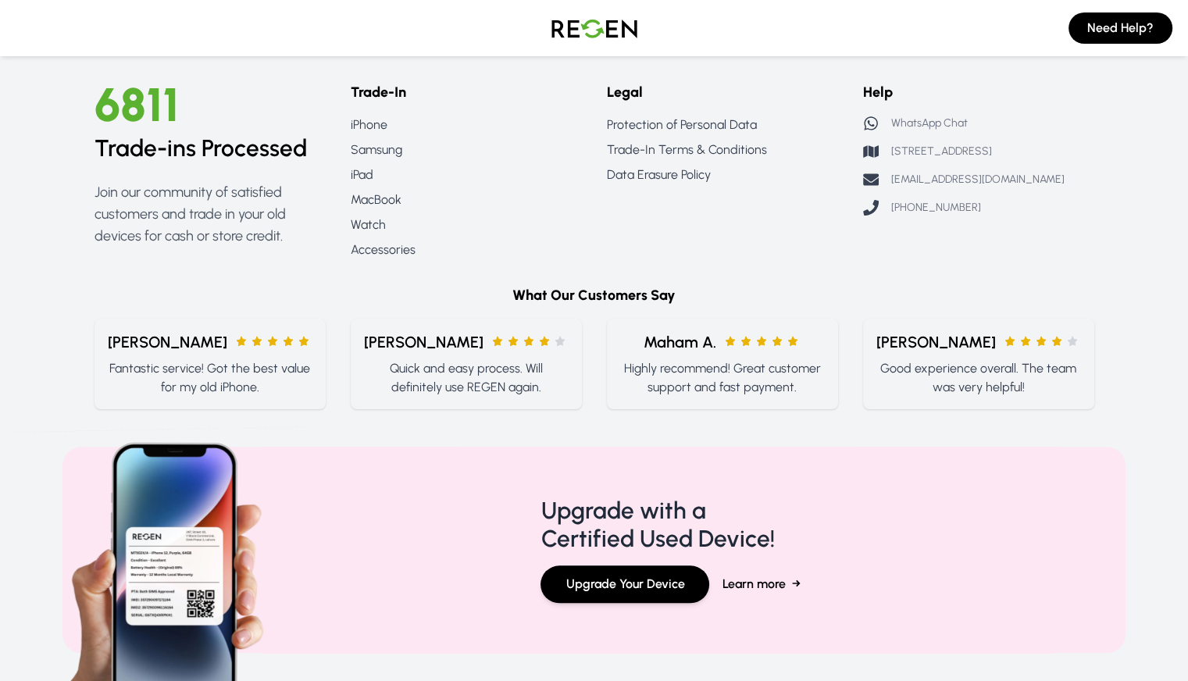
scroll to position [1328, 0]
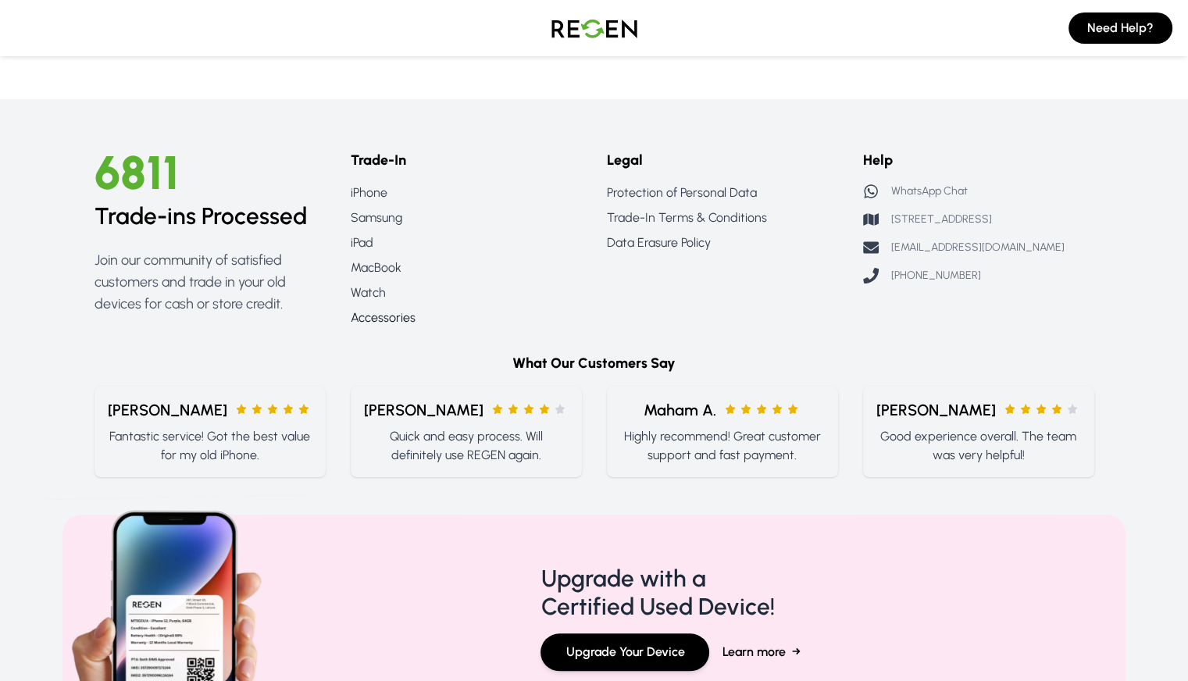
click at [366, 313] on link "Accessories" at bounding box center [466, 318] width 231 height 19
click at [369, 316] on link "Accessories" at bounding box center [466, 318] width 231 height 19
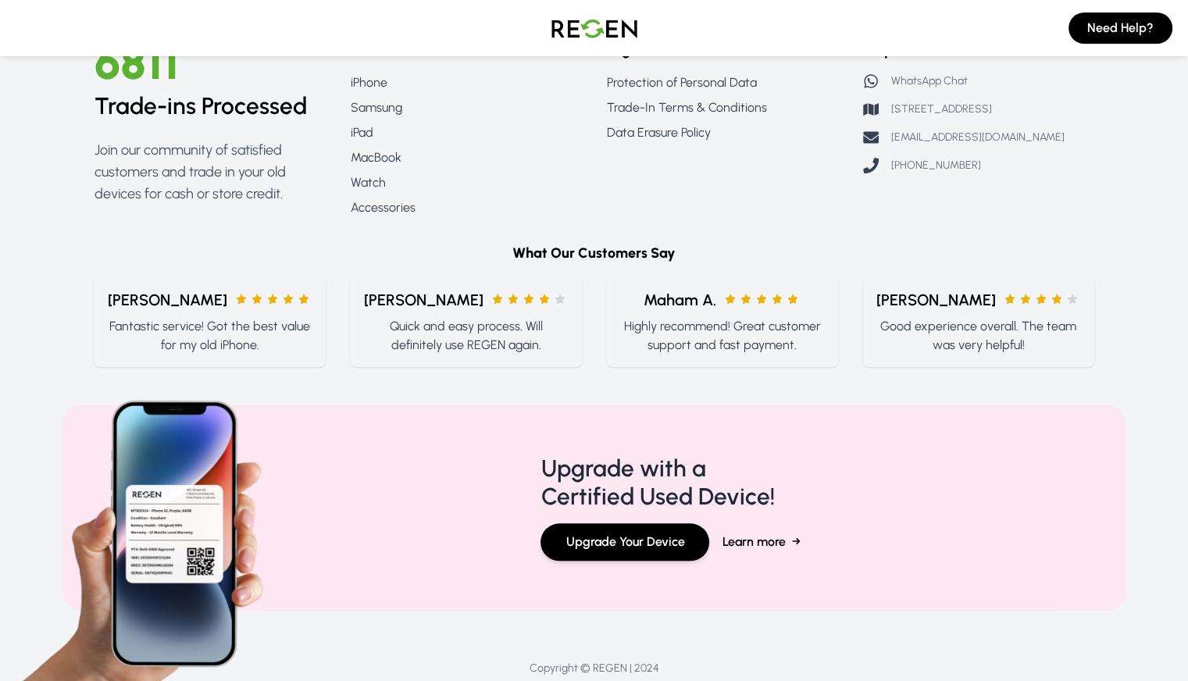
scroll to position [1484, 0]
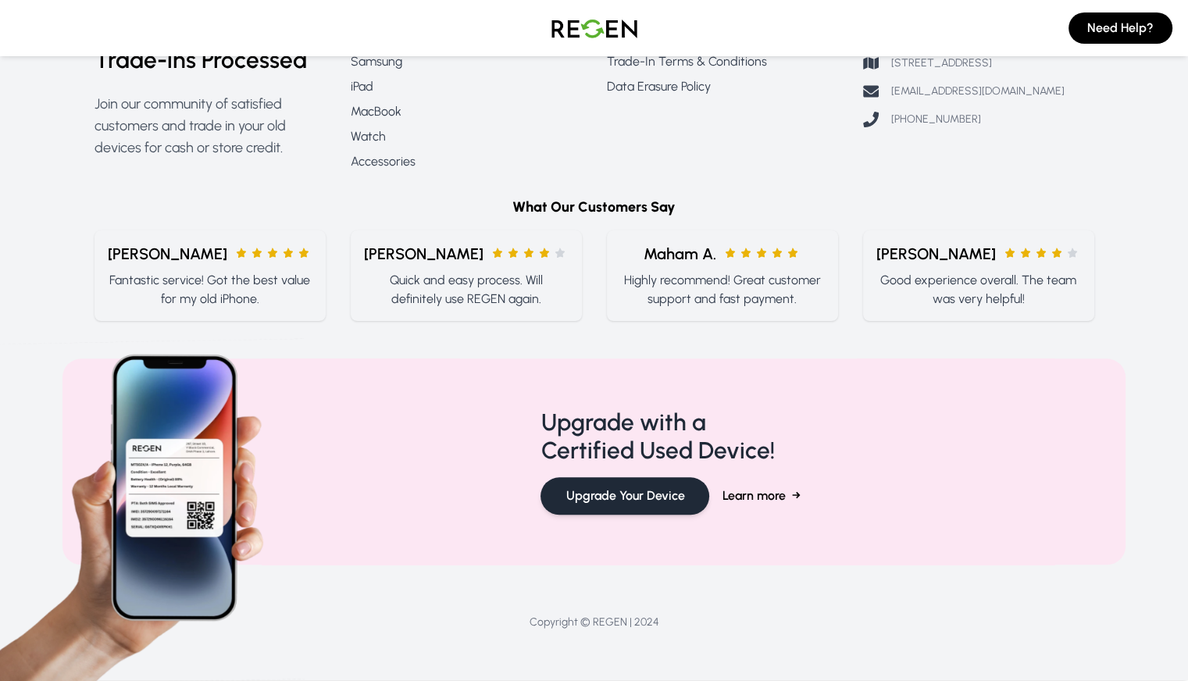
click at [638, 495] on button "Upgrade Your Device" at bounding box center [625, 496] width 169 height 38
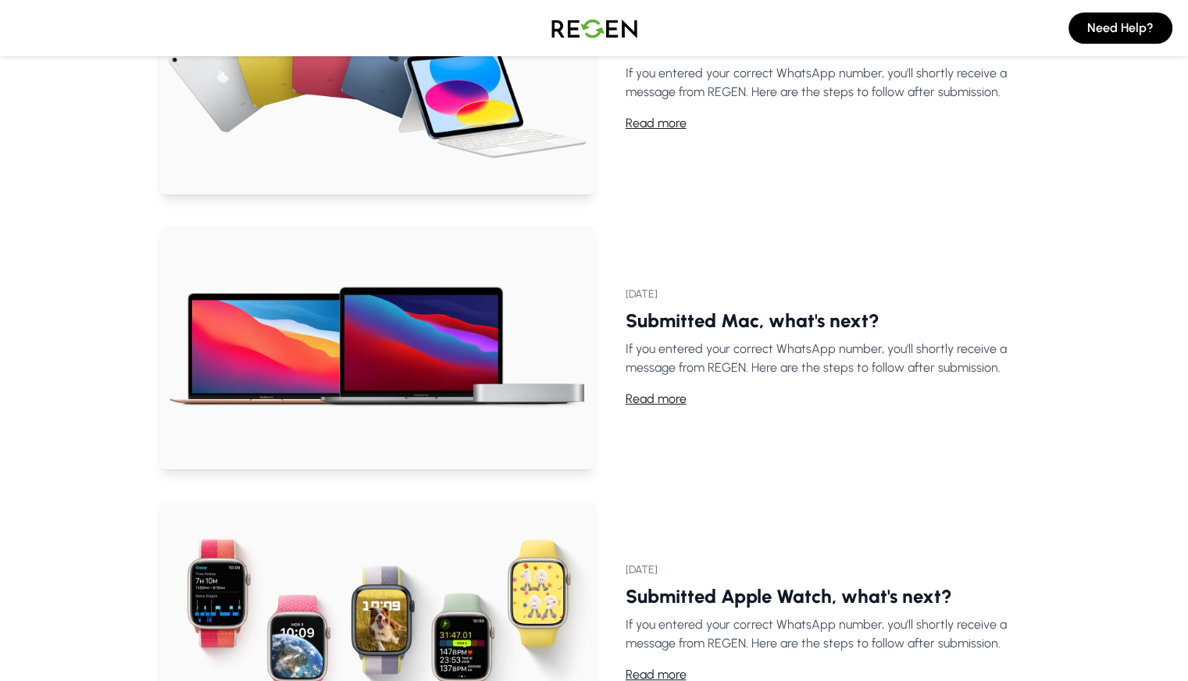
scroll to position [0, 0]
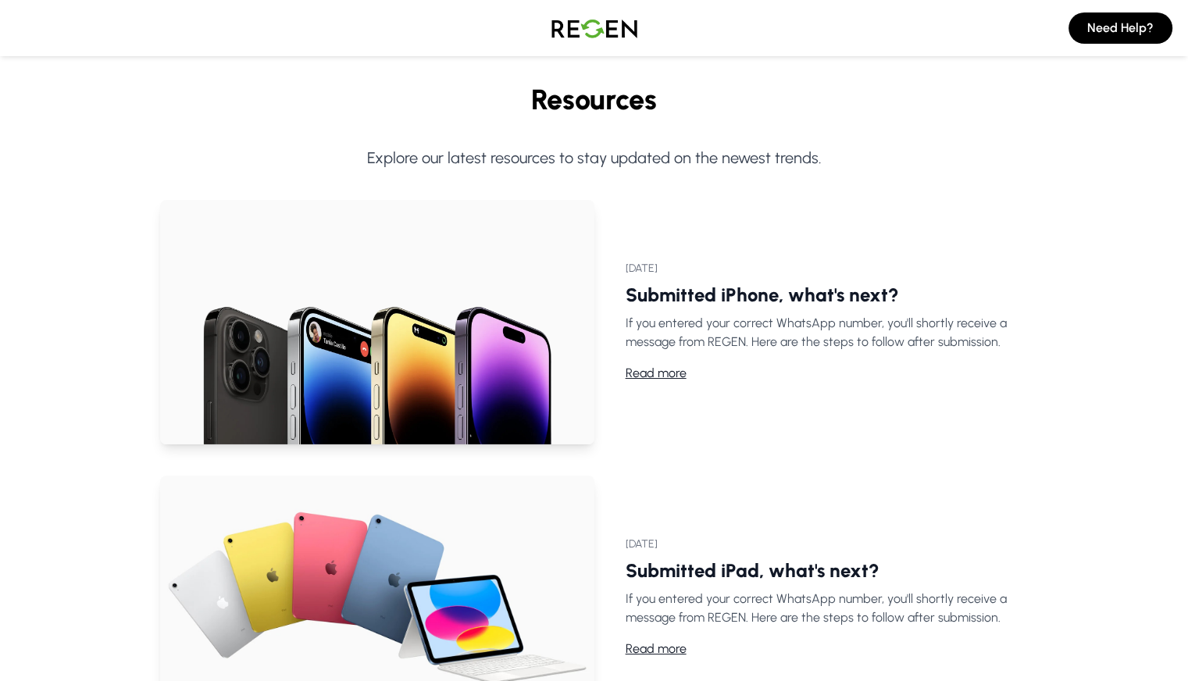
drag, startPoint x: 501, startPoint y: 379, endPoint x: 479, endPoint y: -28, distance: 407.6
click at [580, 12] on img at bounding box center [594, 28] width 109 height 44
